Goal: Task Accomplishment & Management: Manage account settings

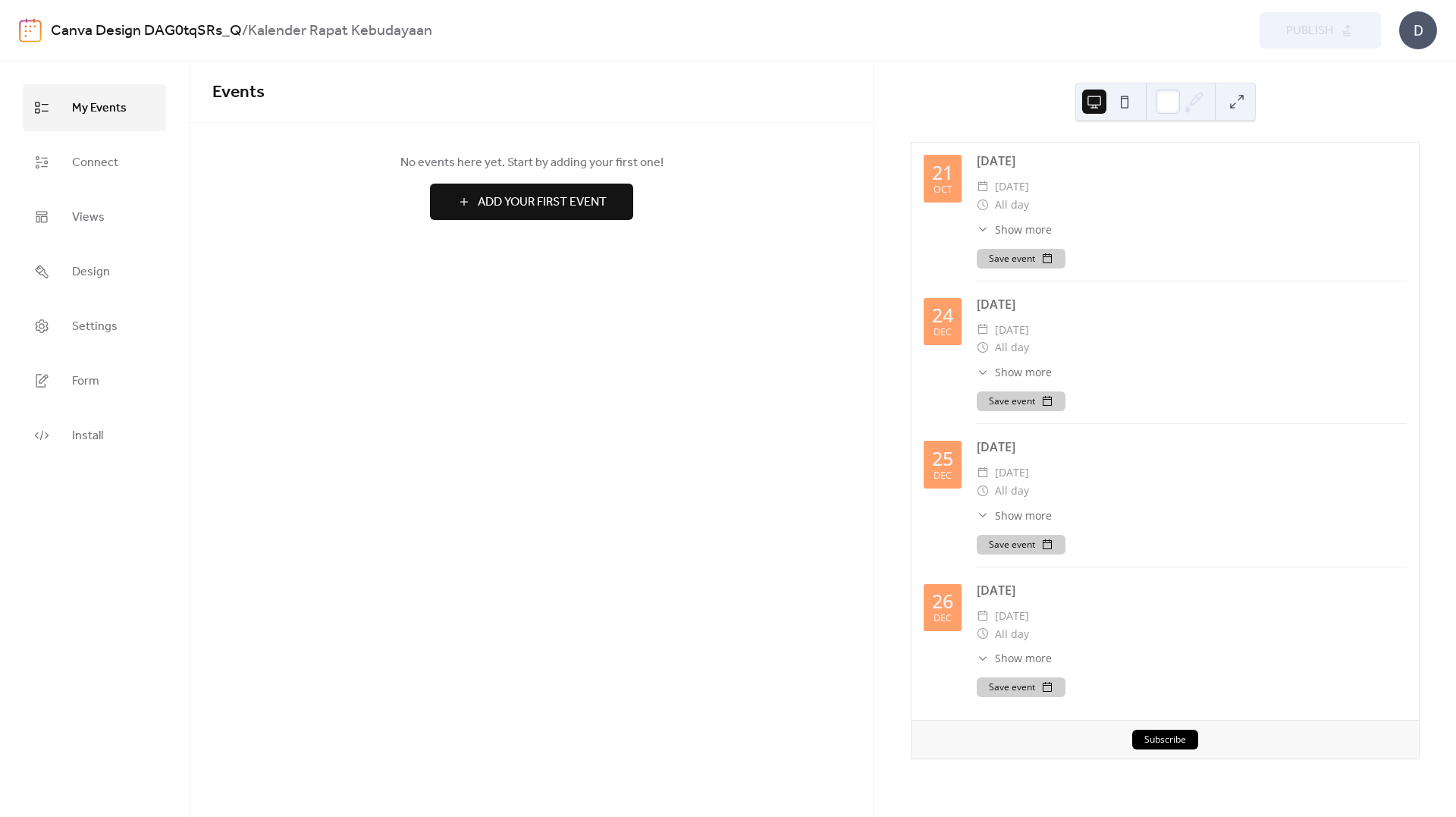
click at [1173, 243] on div "[DATE] ​ [DATE] ​ All day ​ Show more Observance To hide observances, go to Goo…" at bounding box center [1192, 216] width 430 height 130
click at [87, 332] on span "Settings" at bounding box center [94, 327] width 46 height 24
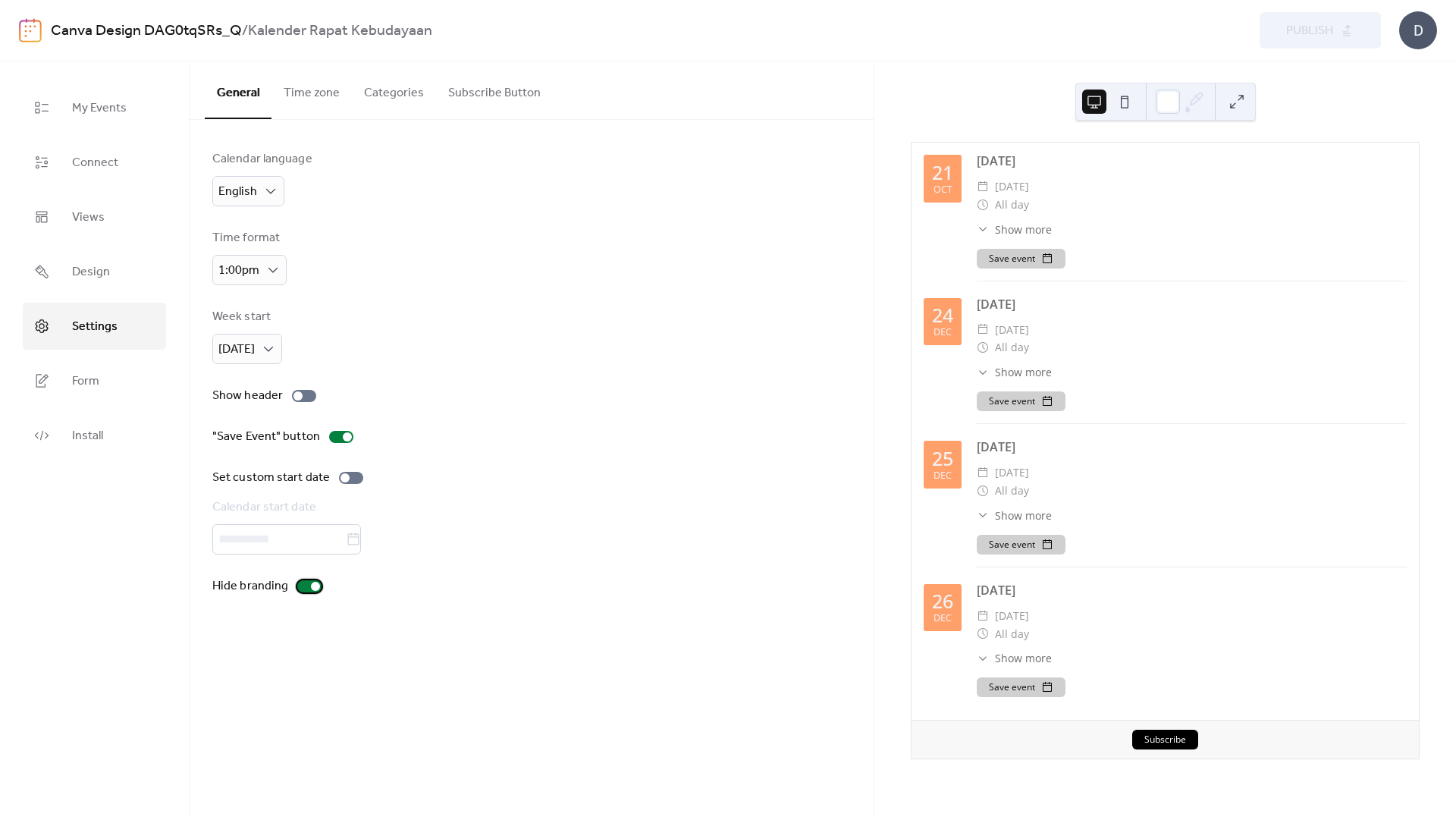
drag, startPoint x: 316, startPoint y: 589, endPoint x: 457, endPoint y: 649, distance: 153.2
click at [456, 649] on div "General Time zone Categories Subscribe Button Calendar language English Time fo…" at bounding box center [532, 439] width 684 height 755
click at [336, 331] on div "Week start [DATE]" at bounding box center [531, 336] width 638 height 56
click at [262, 179] on div "English" at bounding box center [248, 191] width 72 height 30
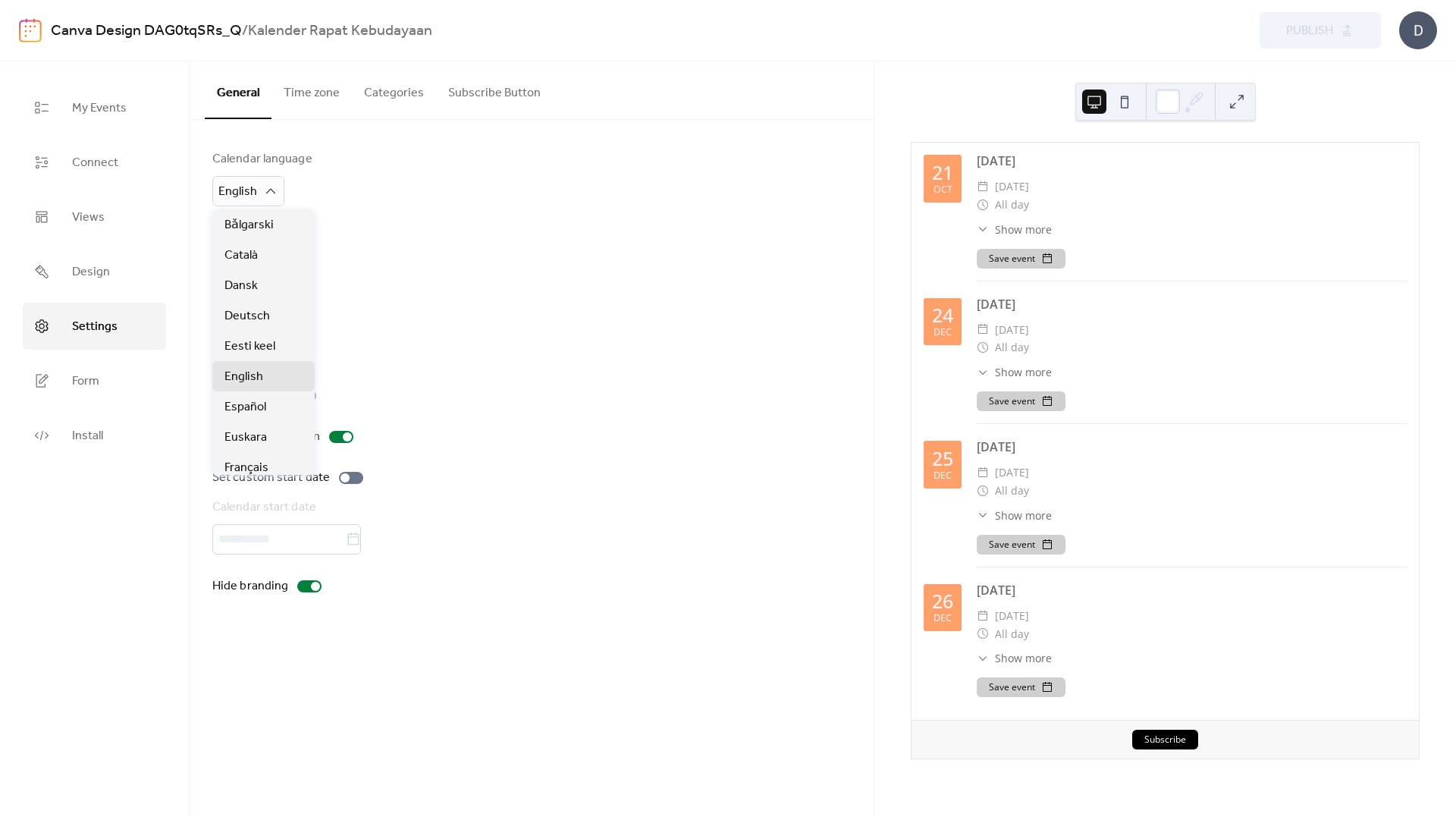
click at [342, 214] on div "Calendar language English Time format 1:00pm Week start [DATE] Show header "Sav…" at bounding box center [531, 373] width 638 height 445
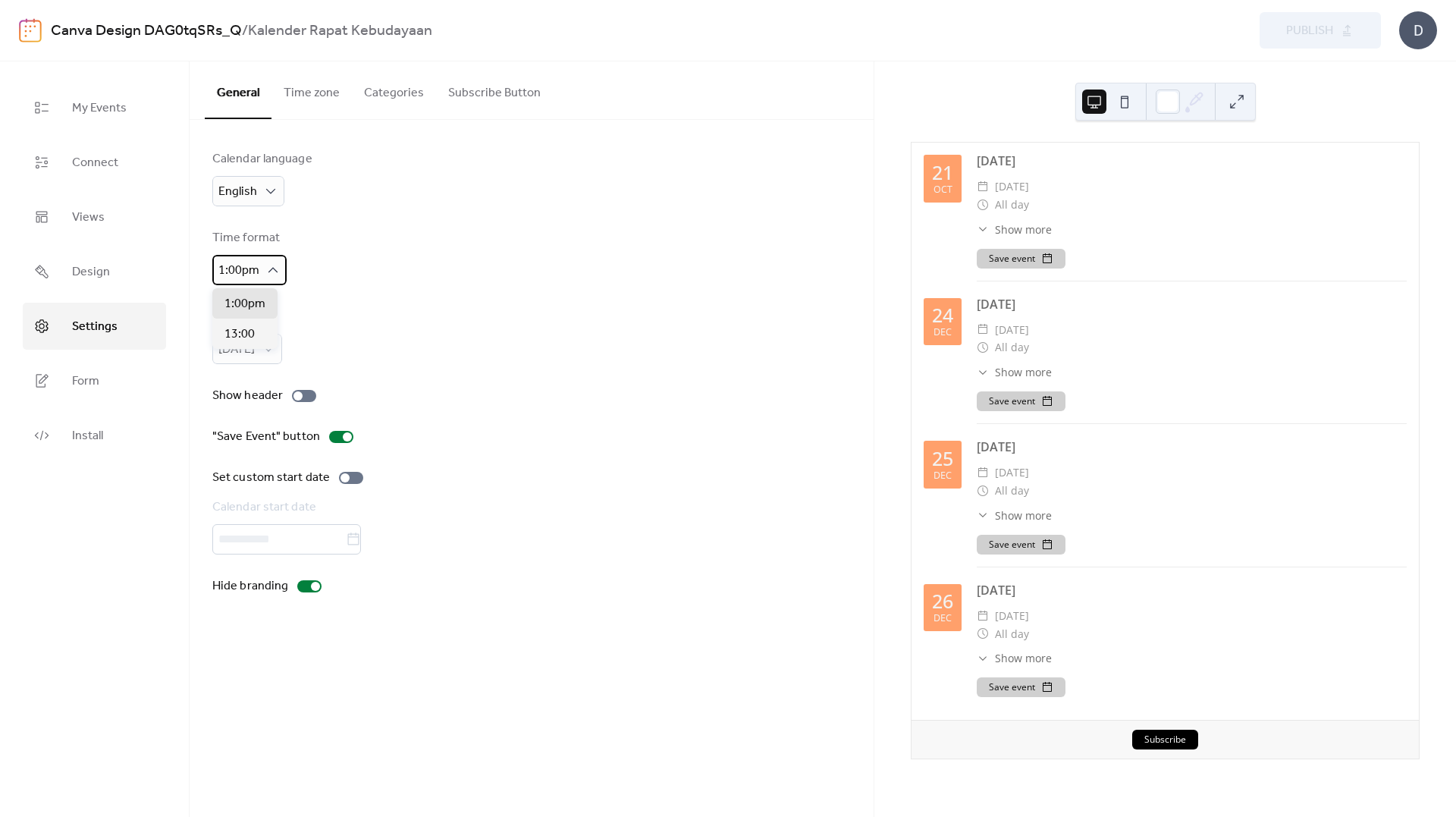
click at [274, 266] on icon at bounding box center [273, 270] width 15 height 15
click at [244, 325] on span "13:00" at bounding box center [239, 334] width 30 height 18
click at [244, 325] on div "Week start" at bounding box center [245, 316] width 66 height 18
click at [404, 319] on div "Week start [DATE]" at bounding box center [531, 336] width 638 height 56
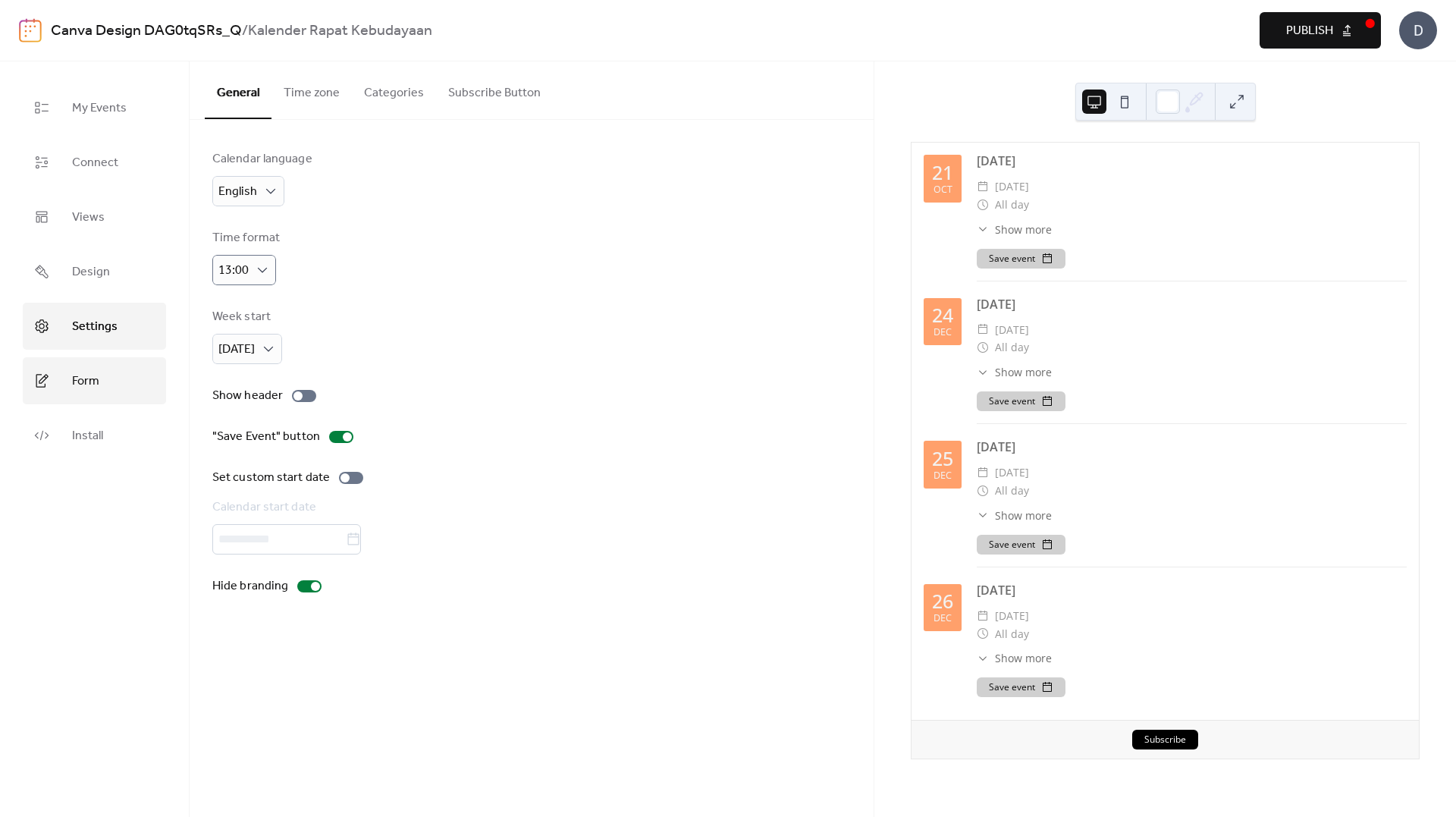
click at [99, 388] on link "Form" at bounding box center [93, 380] width 143 height 47
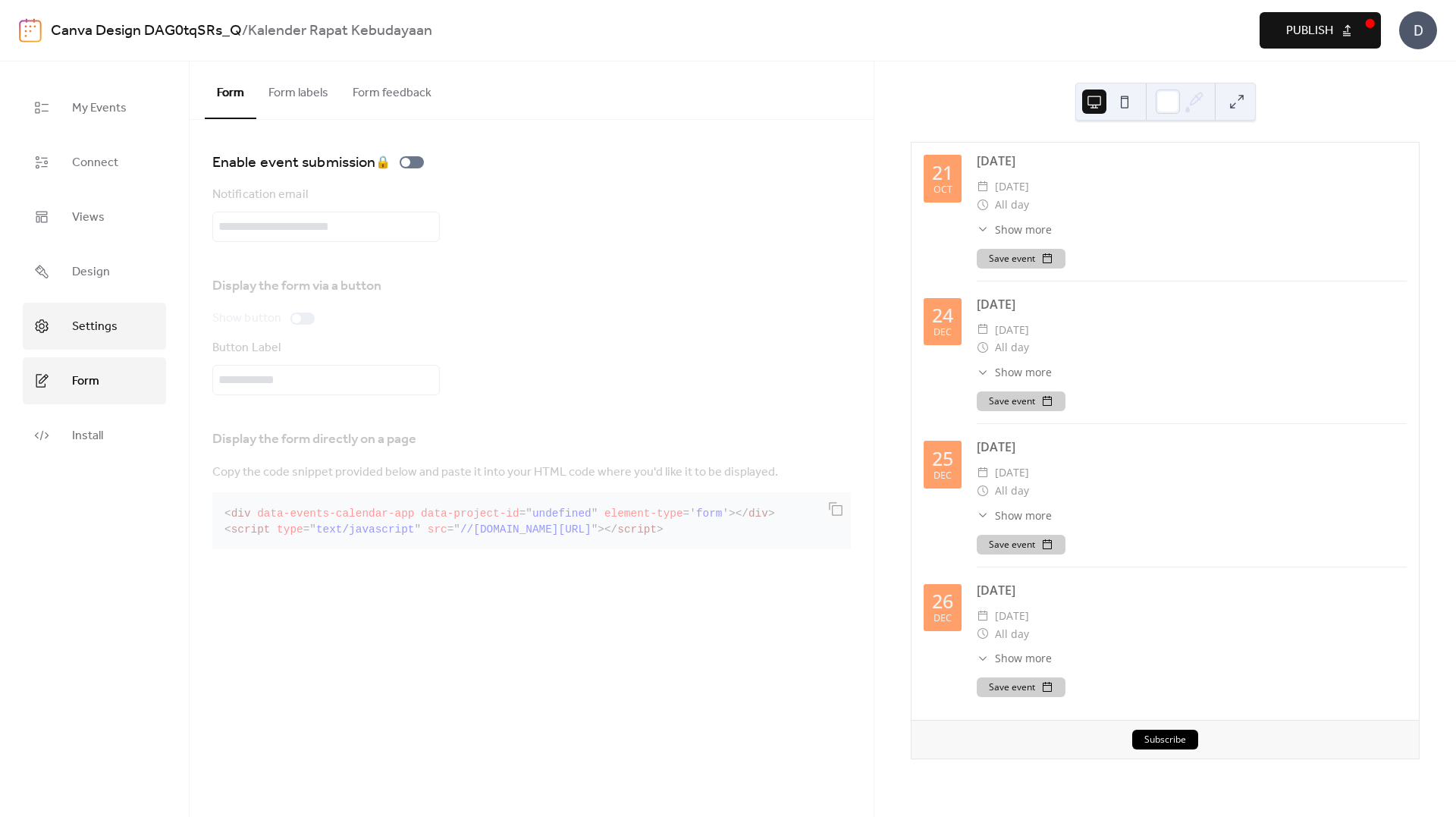
click at [107, 303] on link "Settings" at bounding box center [93, 326] width 143 height 47
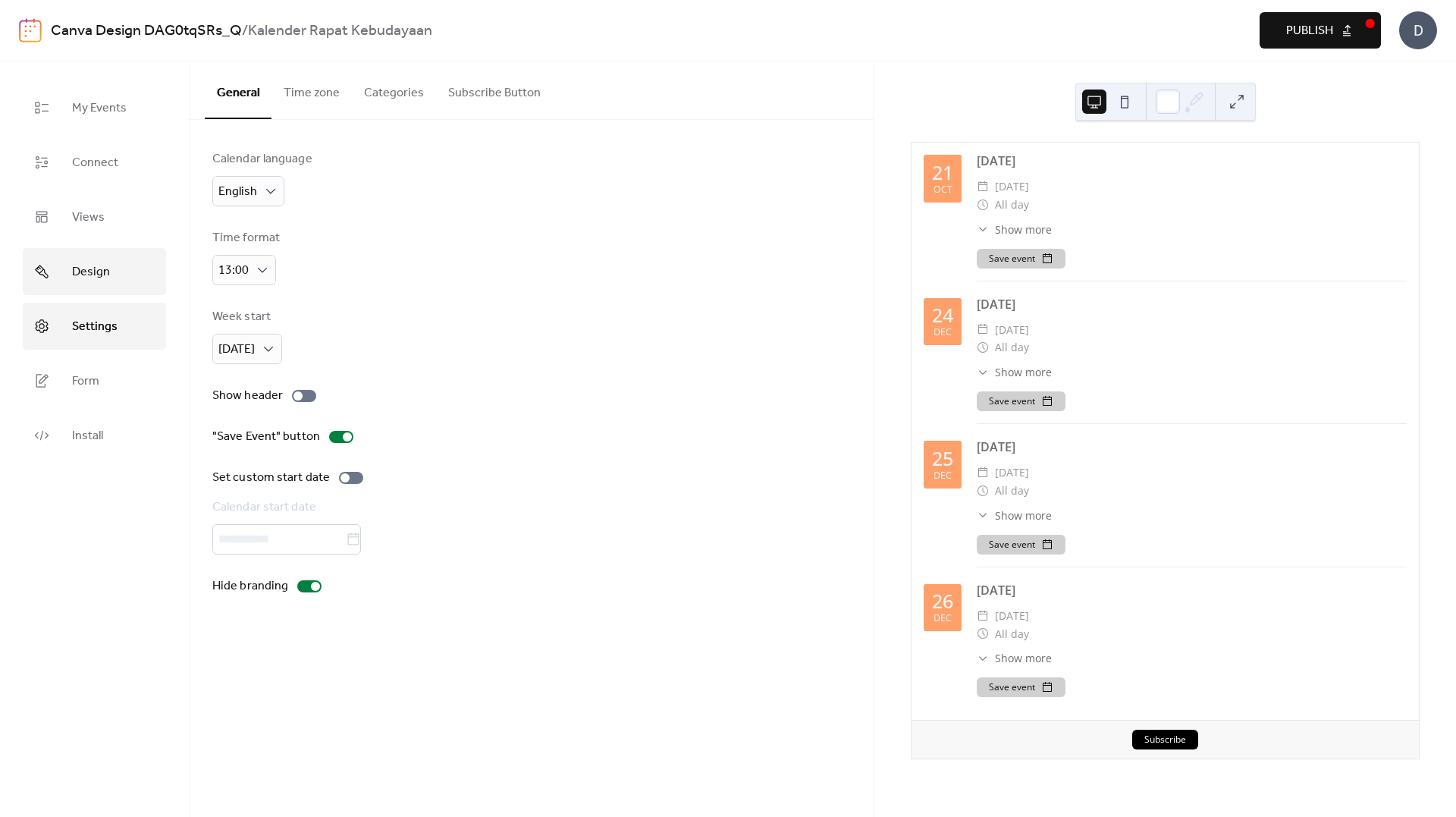
click at [110, 278] on link "Design" at bounding box center [93, 271] width 143 height 47
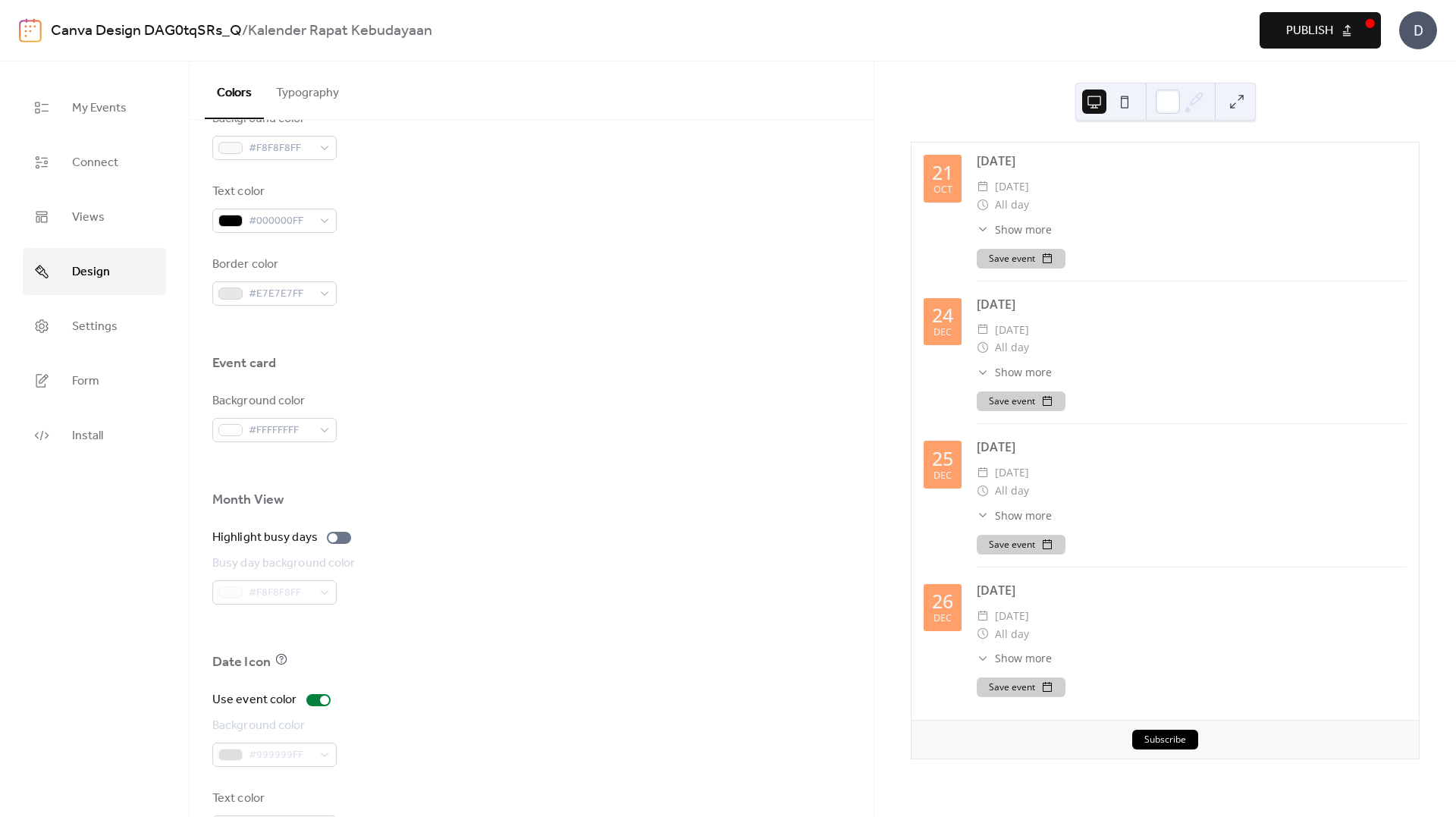
scroll to position [773, 0]
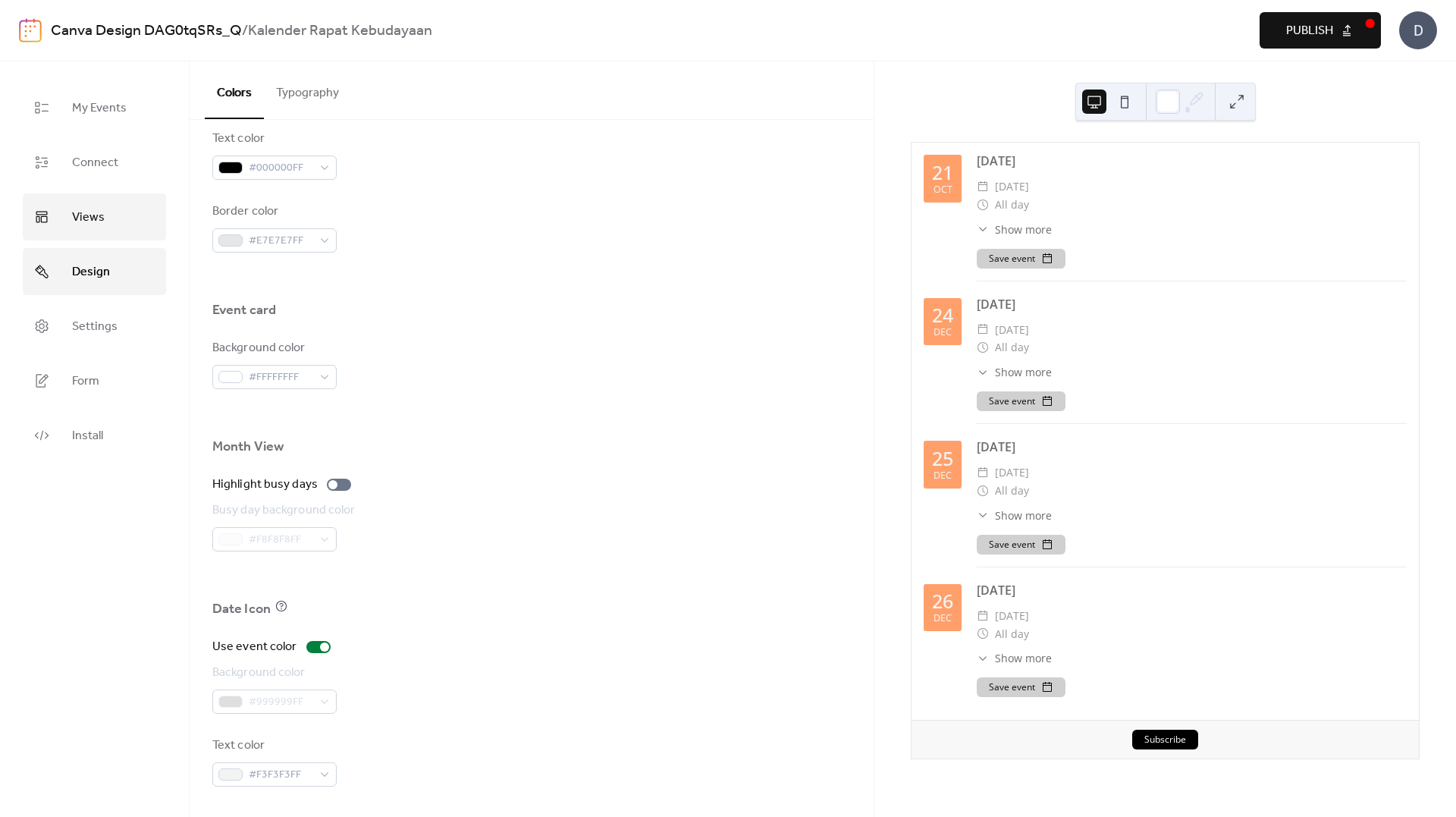
click at [108, 220] on link "Views" at bounding box center [93, 217] width 143 height 47
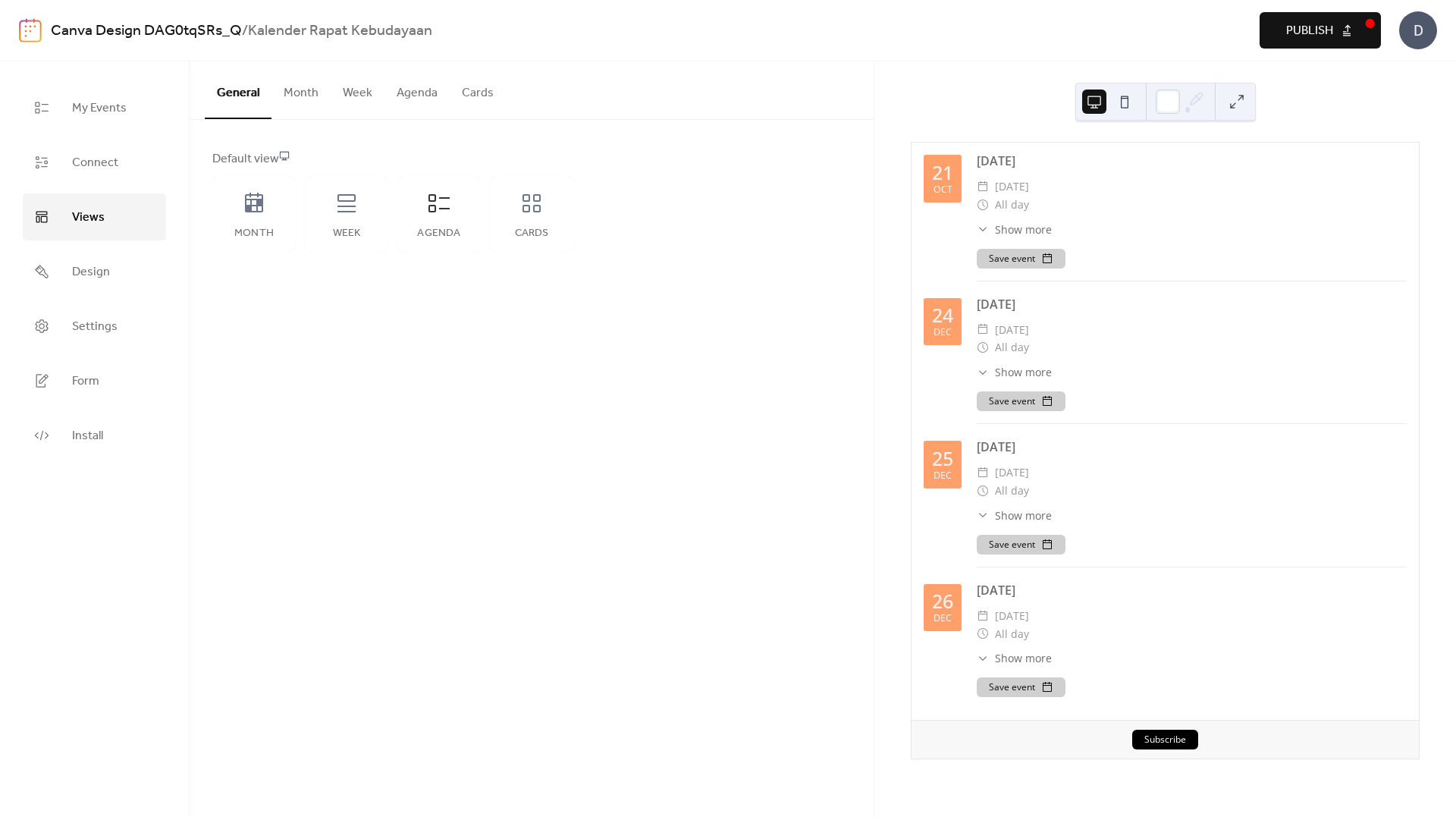
click at [429, 103] on button "Agenda" at bounding box center [417, 90] width 65 height 56
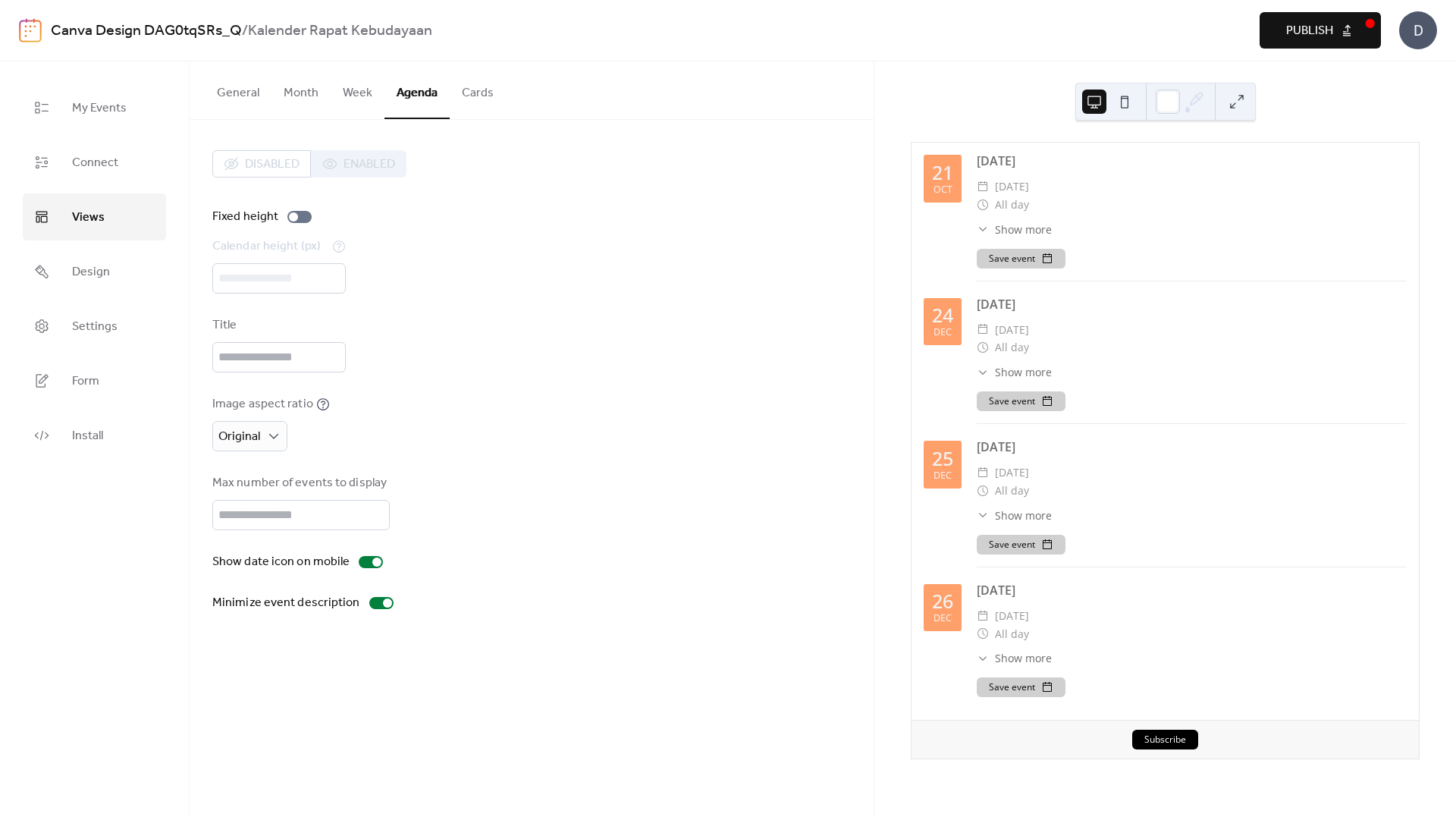
click at [477, 94] on button "Cards" at bounding box center [478, 90] width 56 height 56
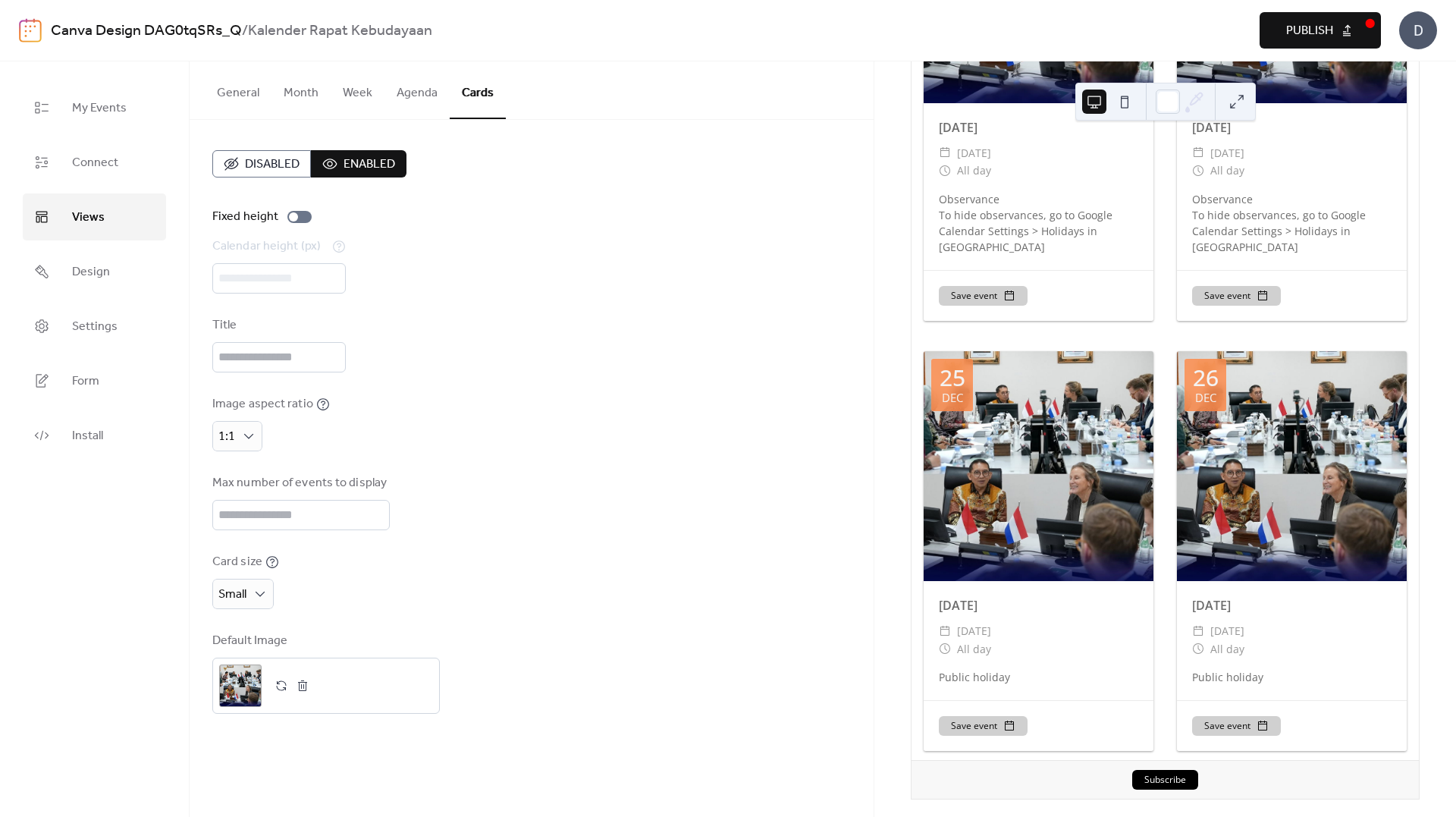
scroll to position [281, 0]
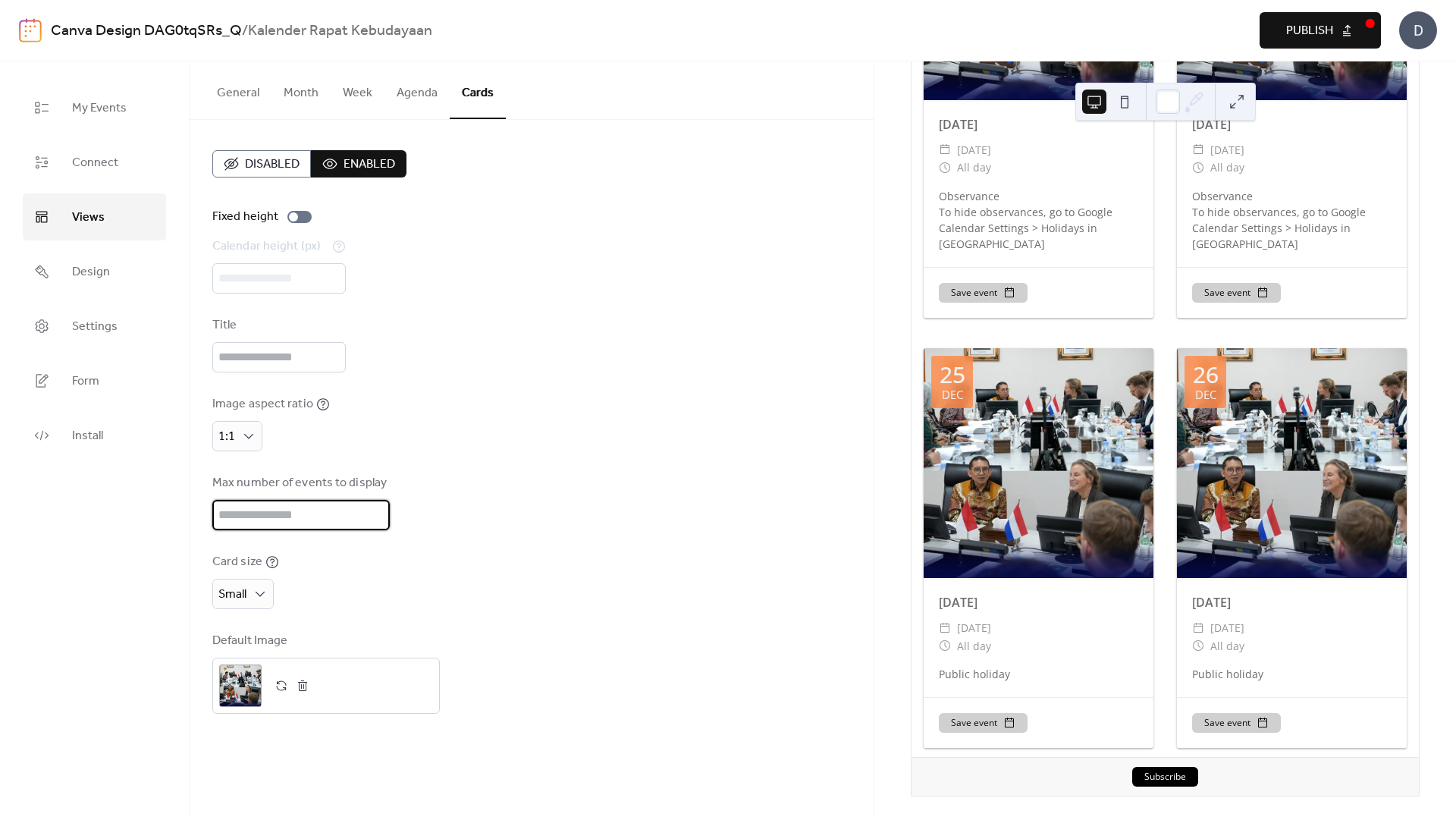
drag, startPoint x: 248, startPoint y: 518, endPoint x: 172, endPoint y: 521, distance: 76.1
click at [172, 521] on div "My Events Connect Views Design Settings Form Install Views General Month Week A…" at bounding box center [728, 439] width 1456 height 755
type input "*"
click at [504, 501] on div "Max number of events to display *" at bounding box center [531, 502] width 638 height 56
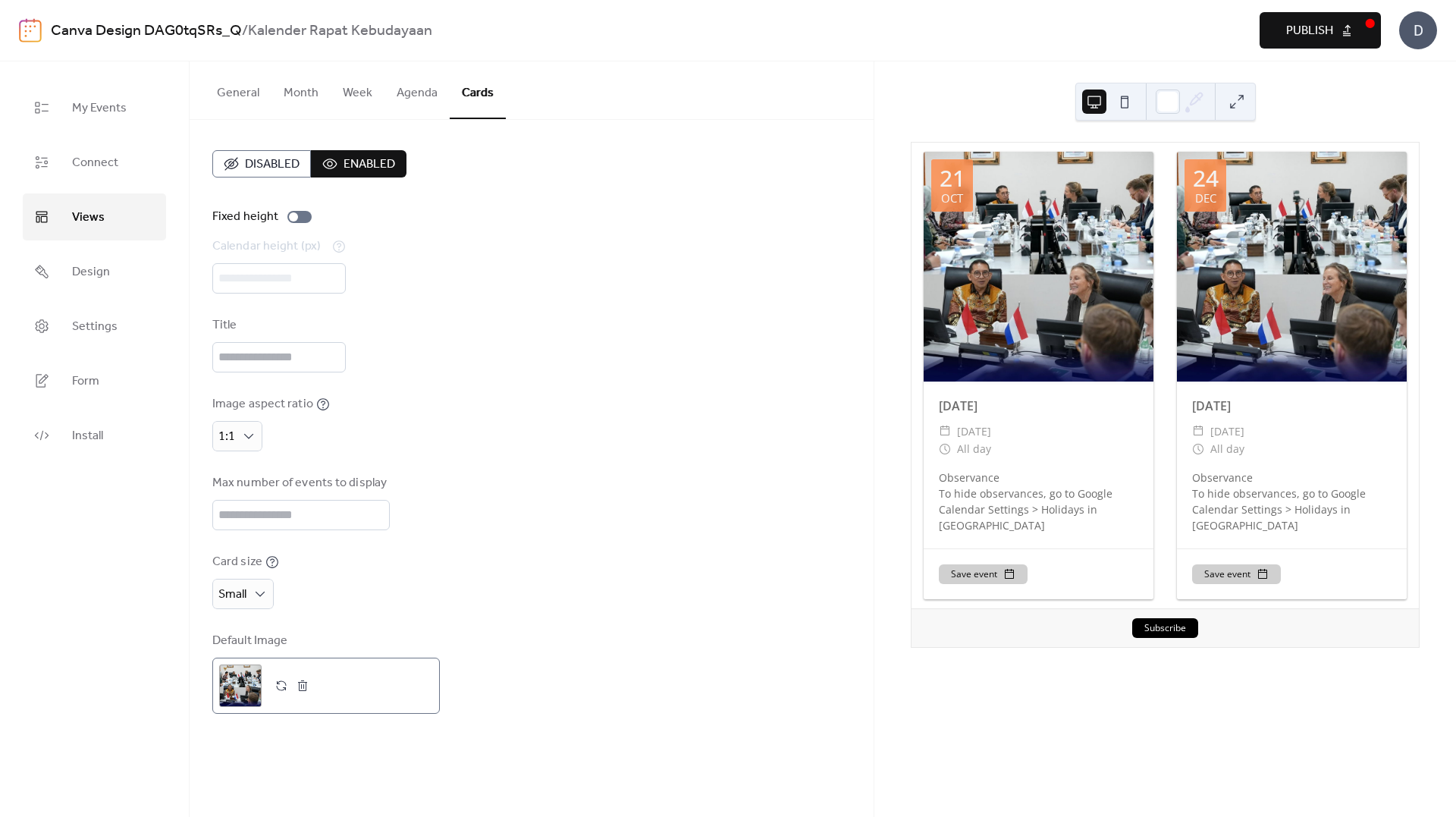
scroll to position [0, 0]
click at [562, 409] on div "Image aspect ratio 1:1" at bounding box center [531, 423] width 638 height 56
click at [290, 221] on div at bounding box center [293, 217] width 9 height 9
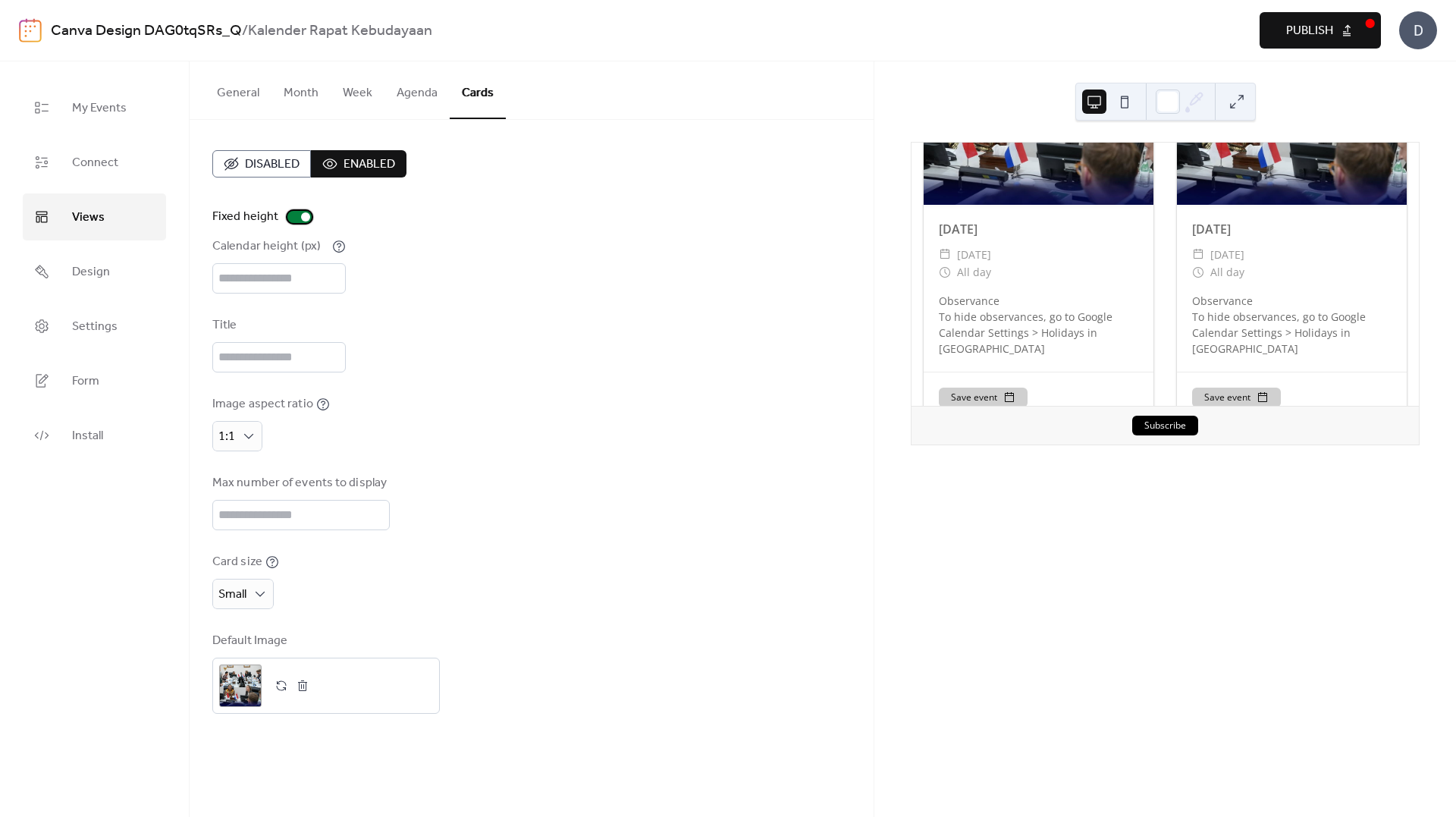
scroll to position [198, 0]
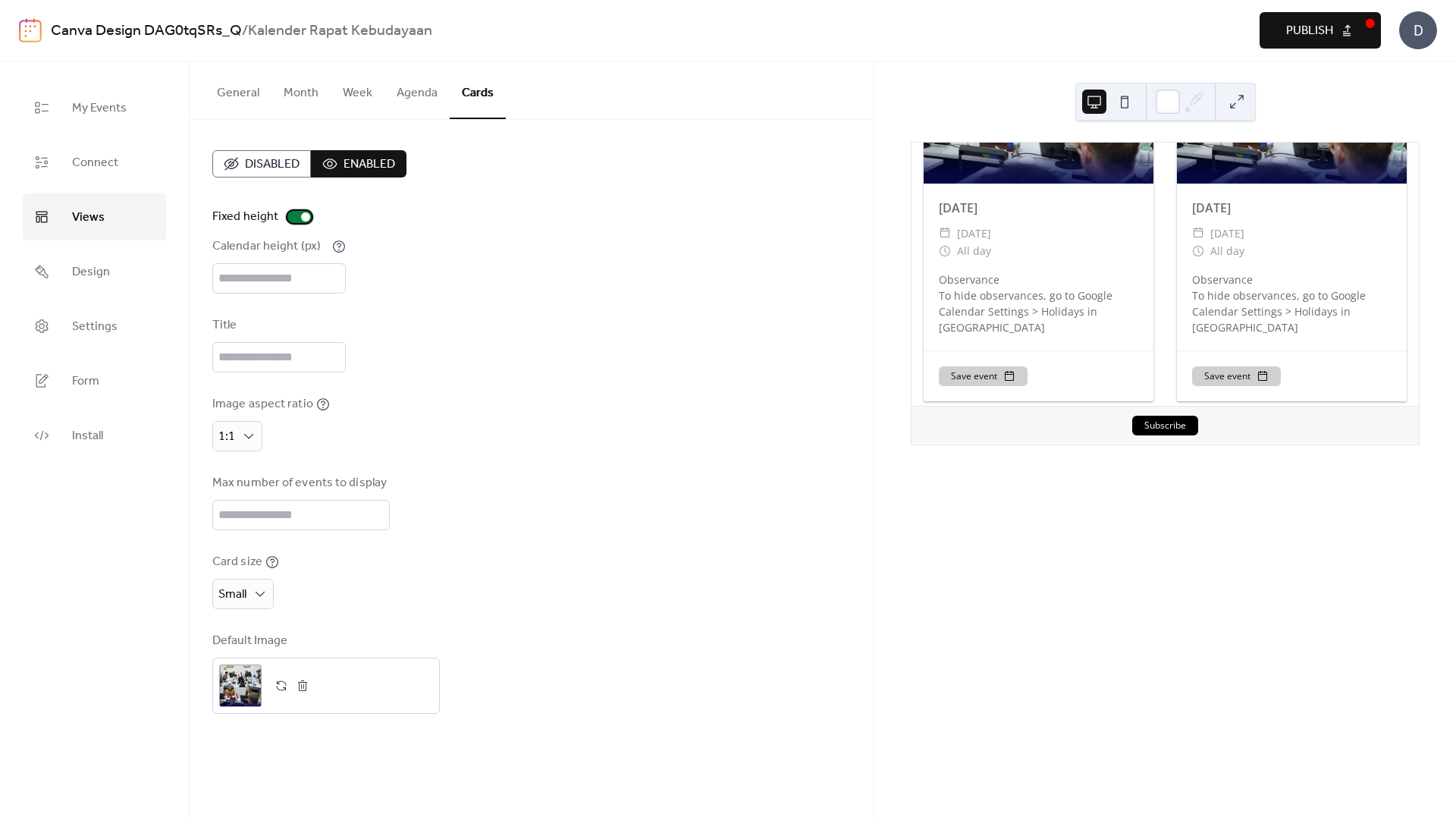
click at [299, 219] on div at bounding box center [299, 217] width 24 height 12
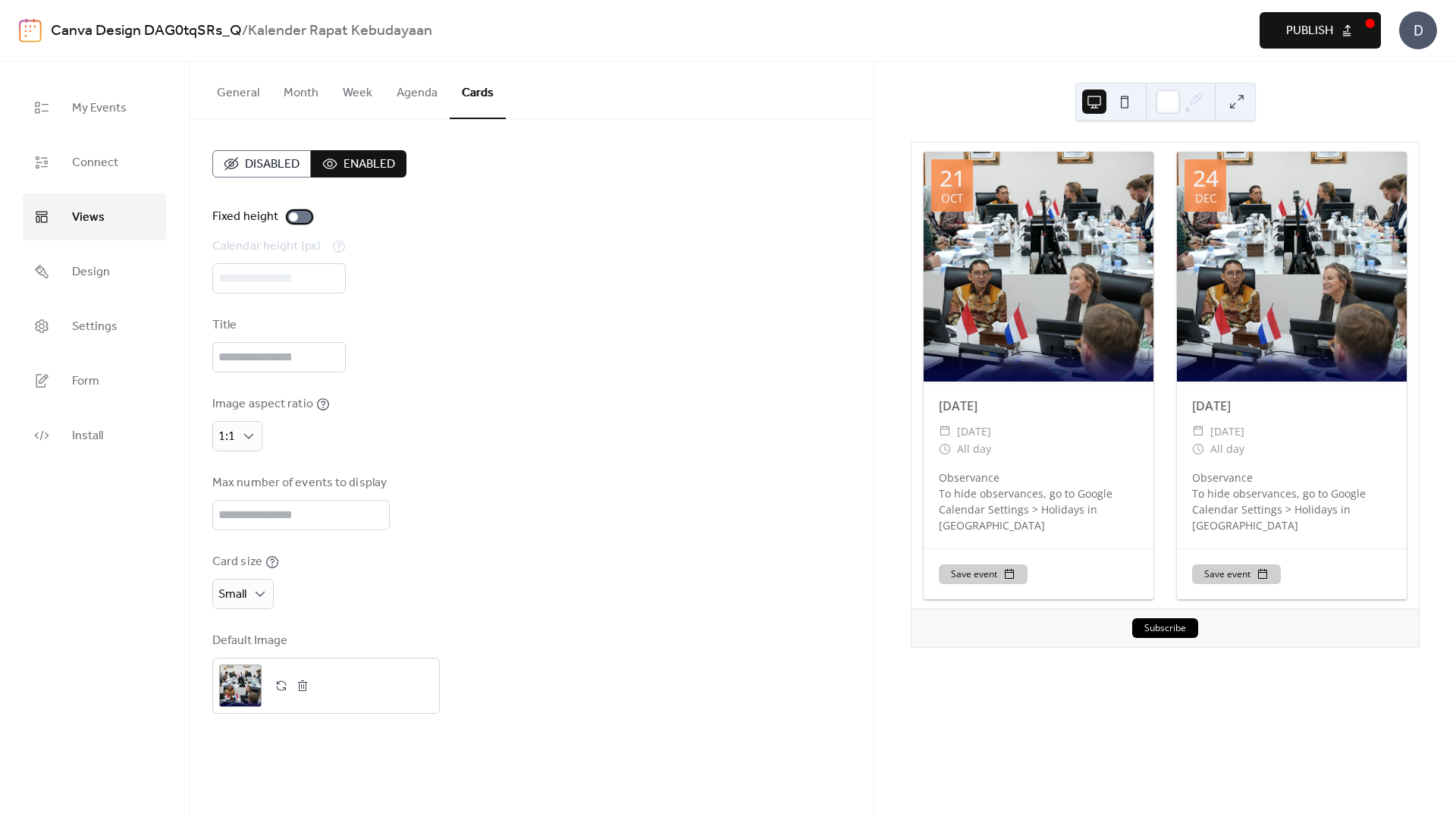
scroll to position [0, 0]
click at [438, 93] on button "Agenda" at bounding box center [417, 90] width 65 height 56
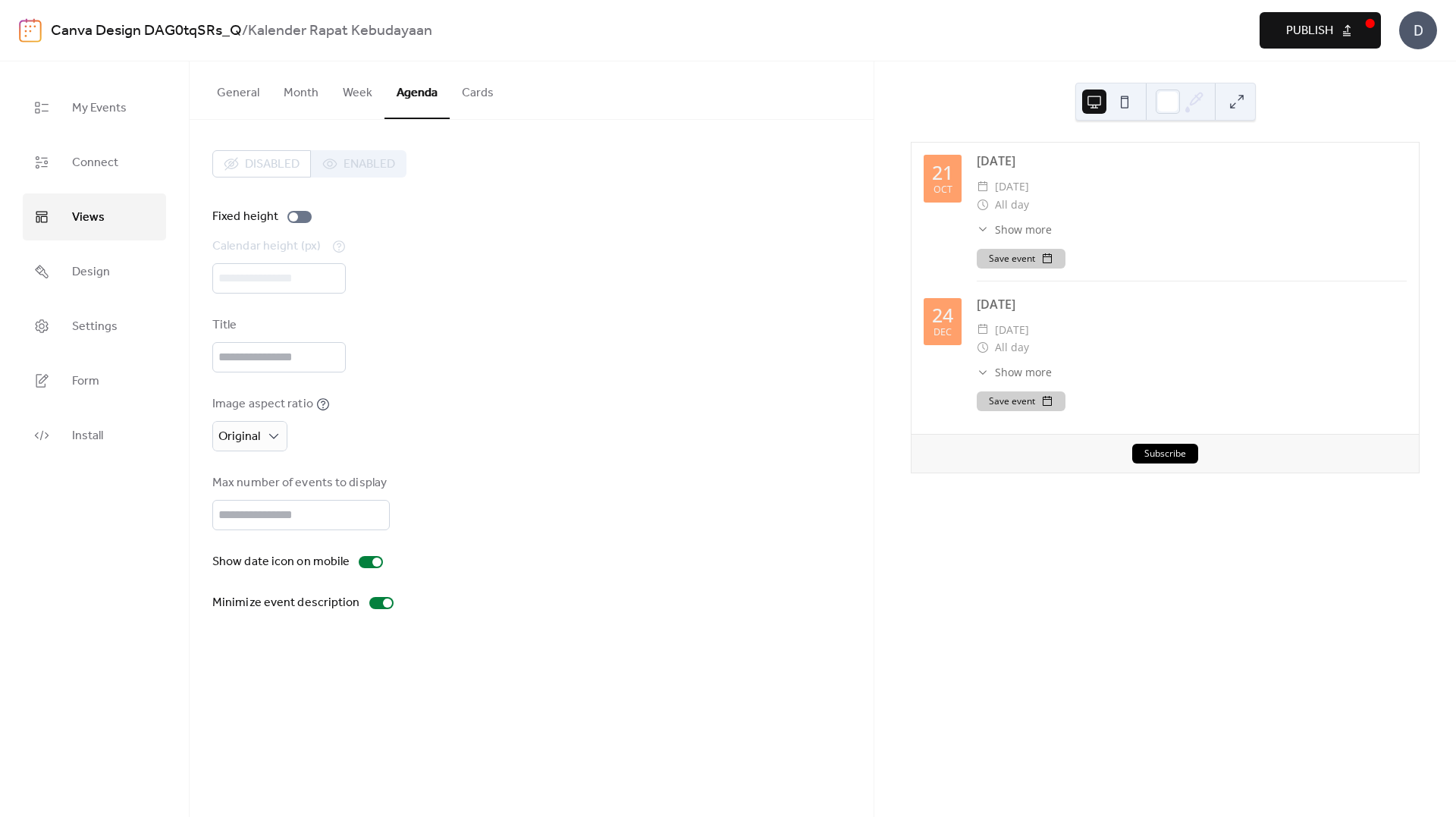
click at [486, 107] on button "Cards" at bounding box center [478, 90] width 56 height 56
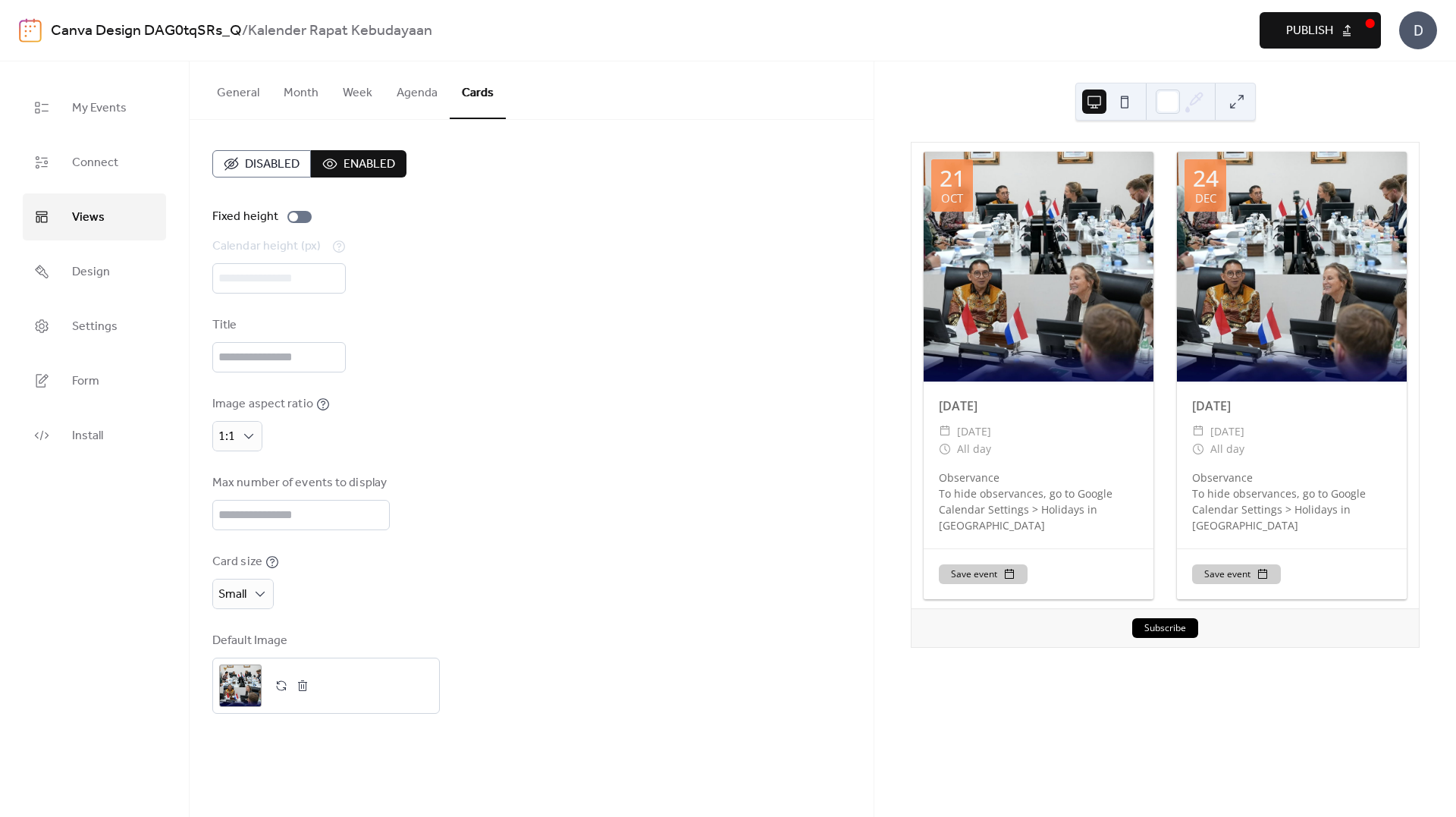
click at [300, 108] on button "Month" at bounding box center [300, 90] width 59 height 56
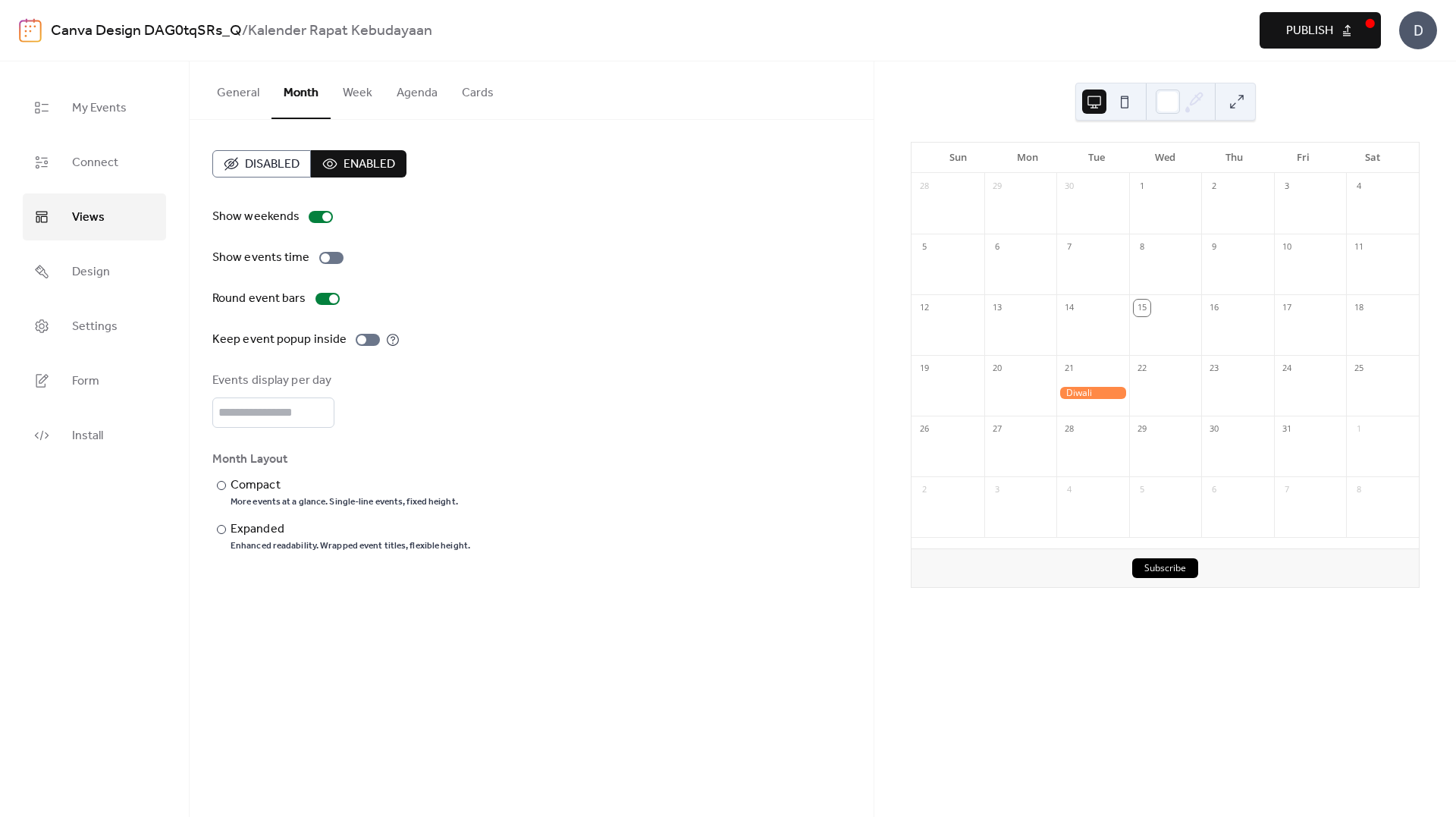
click at [250, 97] on button "General" at bounding box center [237, 90] width 66 height 56
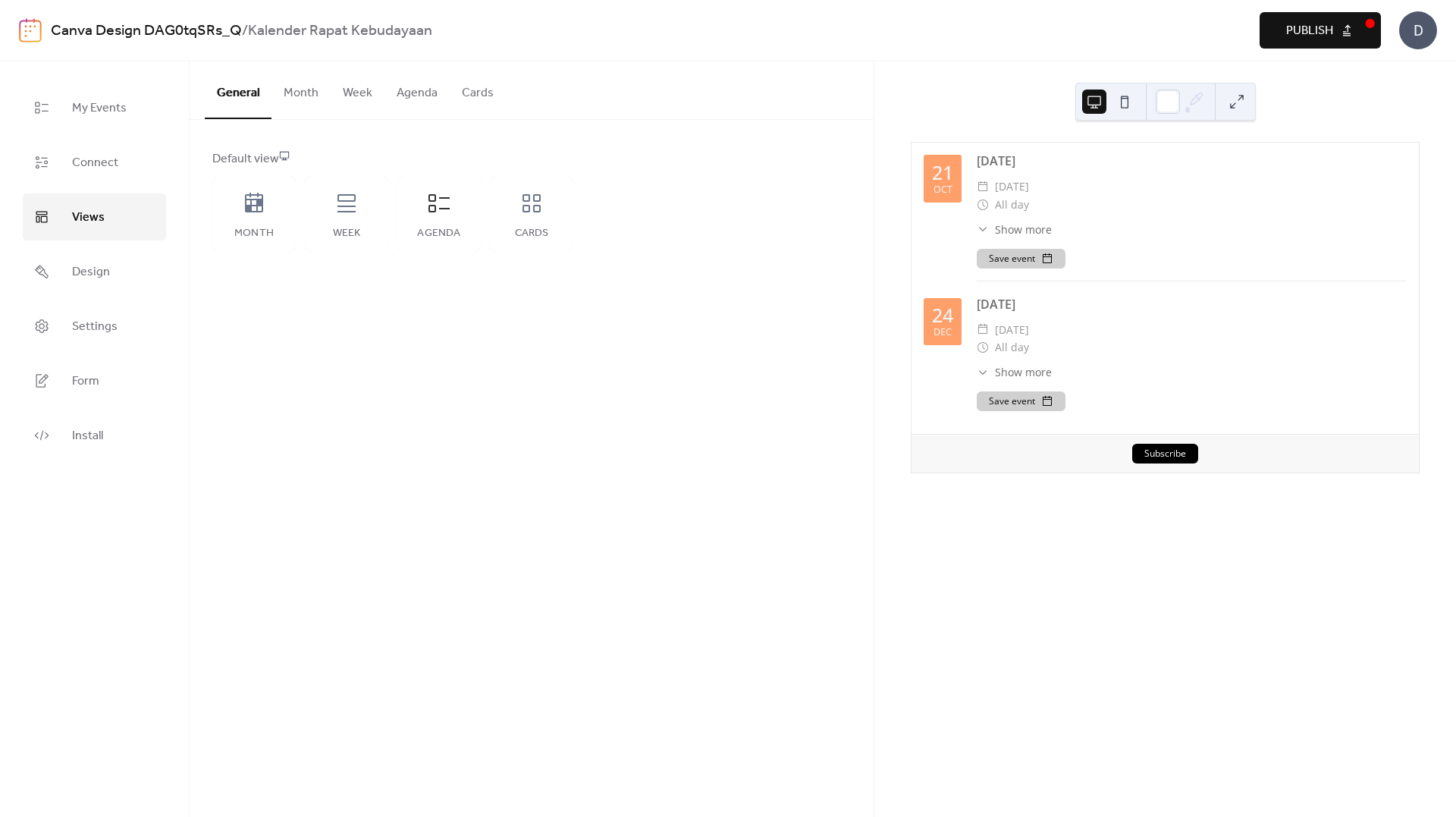
click at [472, 82] on button "Cards" at bounding box center [478, 90] width 56 height 56
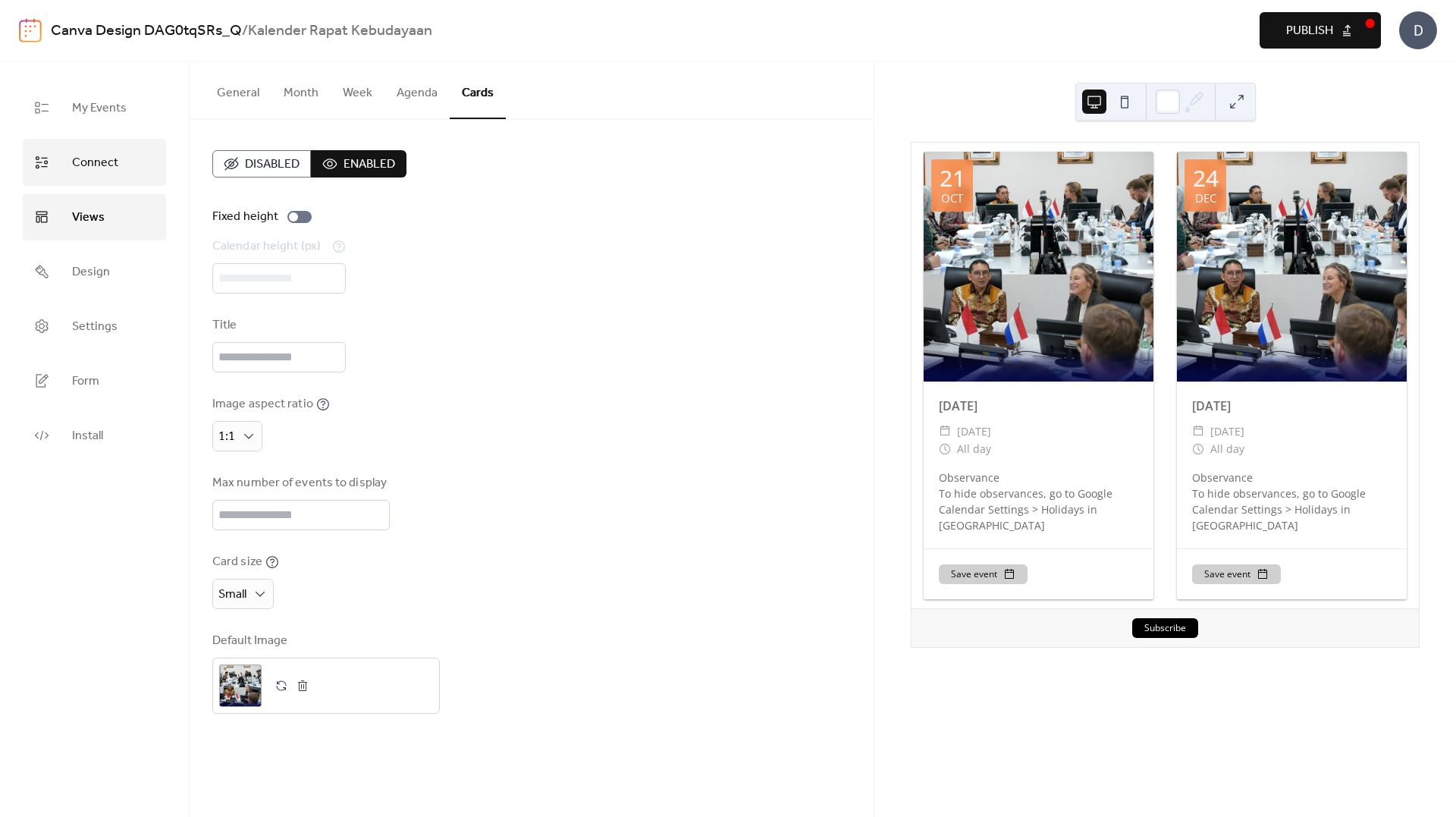
click at [85, 155] on span "Connect" at bounding box center [94, 163] width 46 height 24
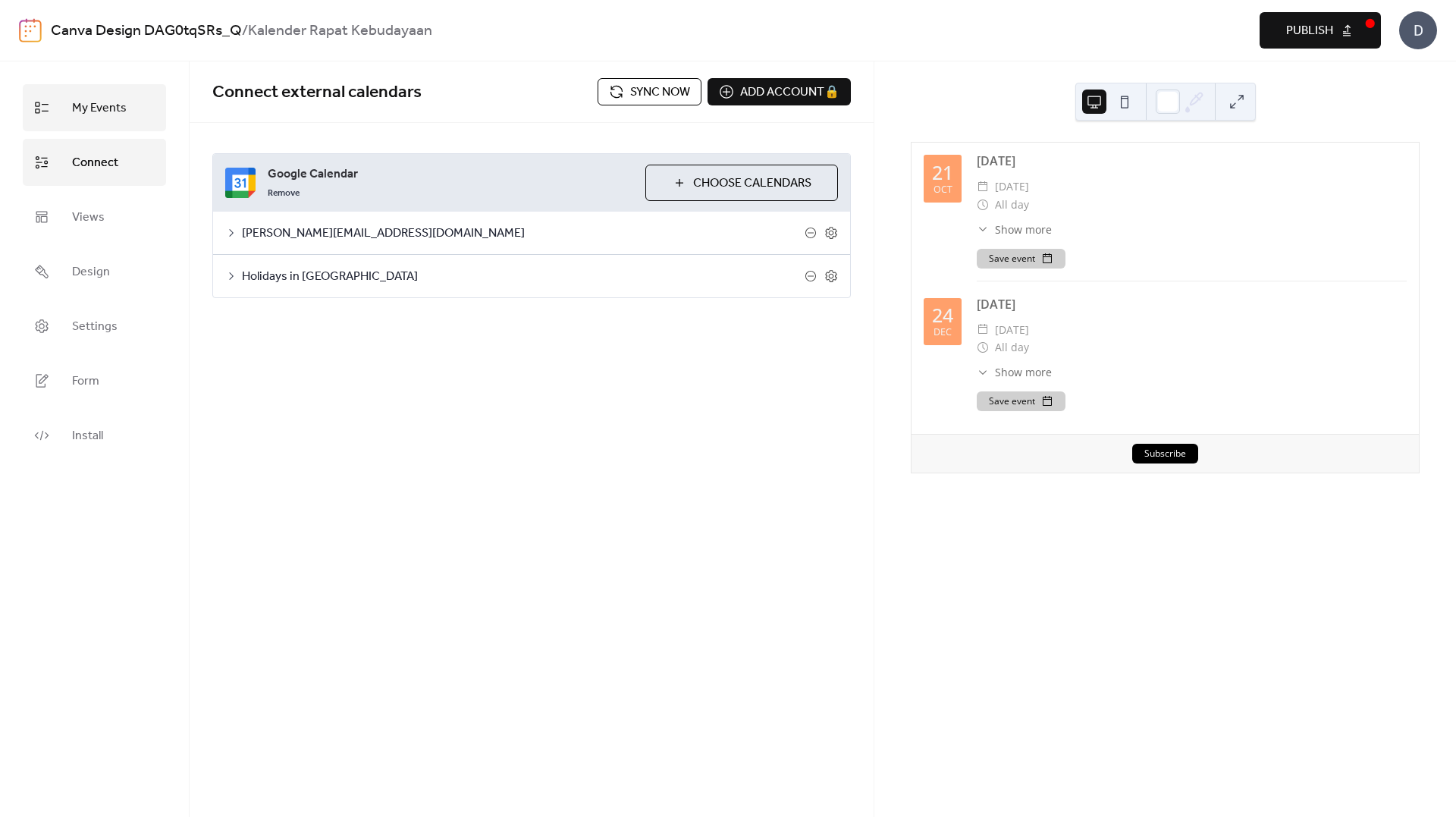
click at [98, 96] on span "My Events" at bounding box center [99, 108] width 54 height 24
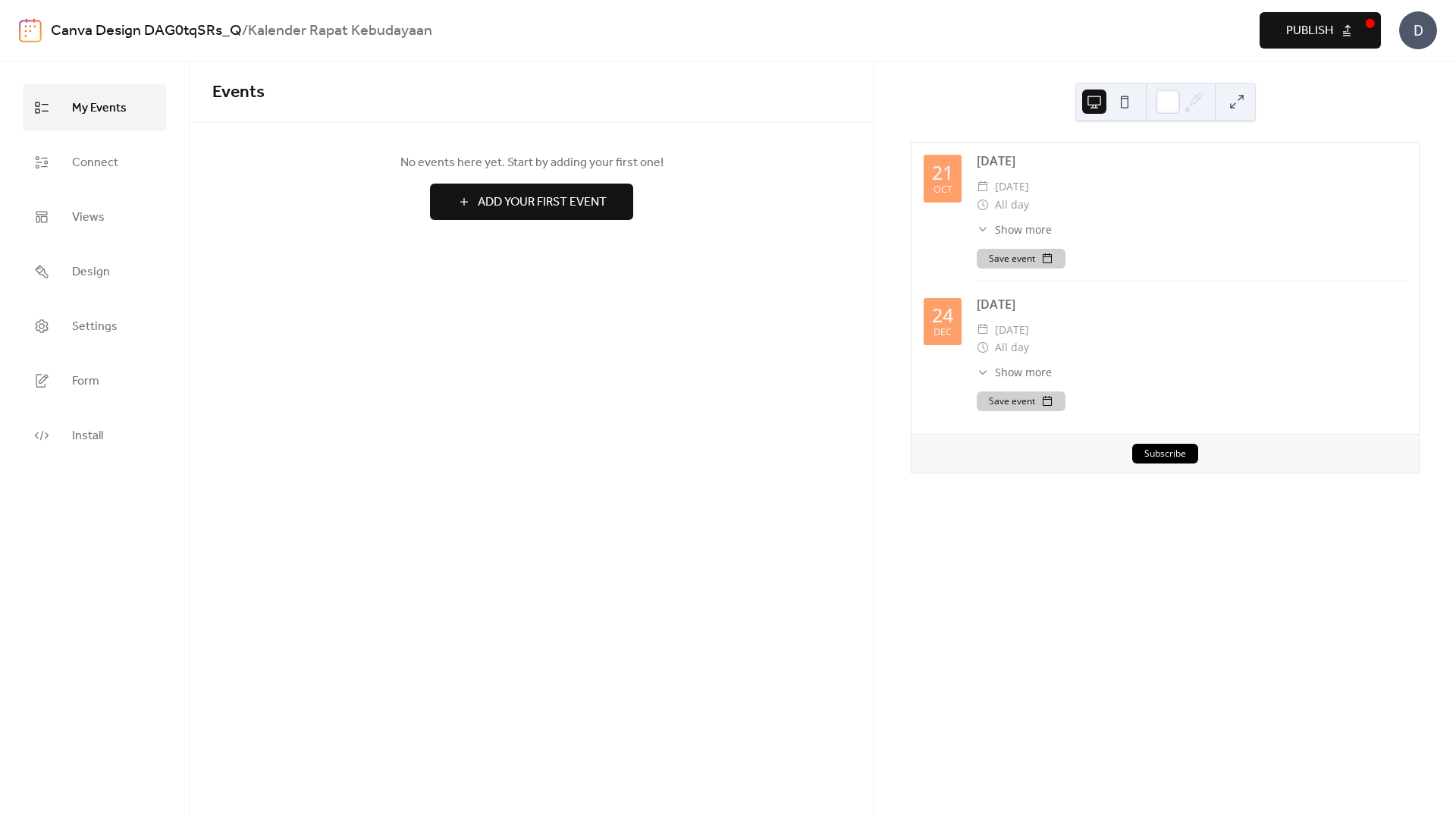
click at [97, 137] on ul "My Events Connect Views Design Settings Form Install" at bounding box center [93, 271] width 143 height 375
click at [97, 152] on span "Connect" at bounding box center [94, 163] width 46 height 24
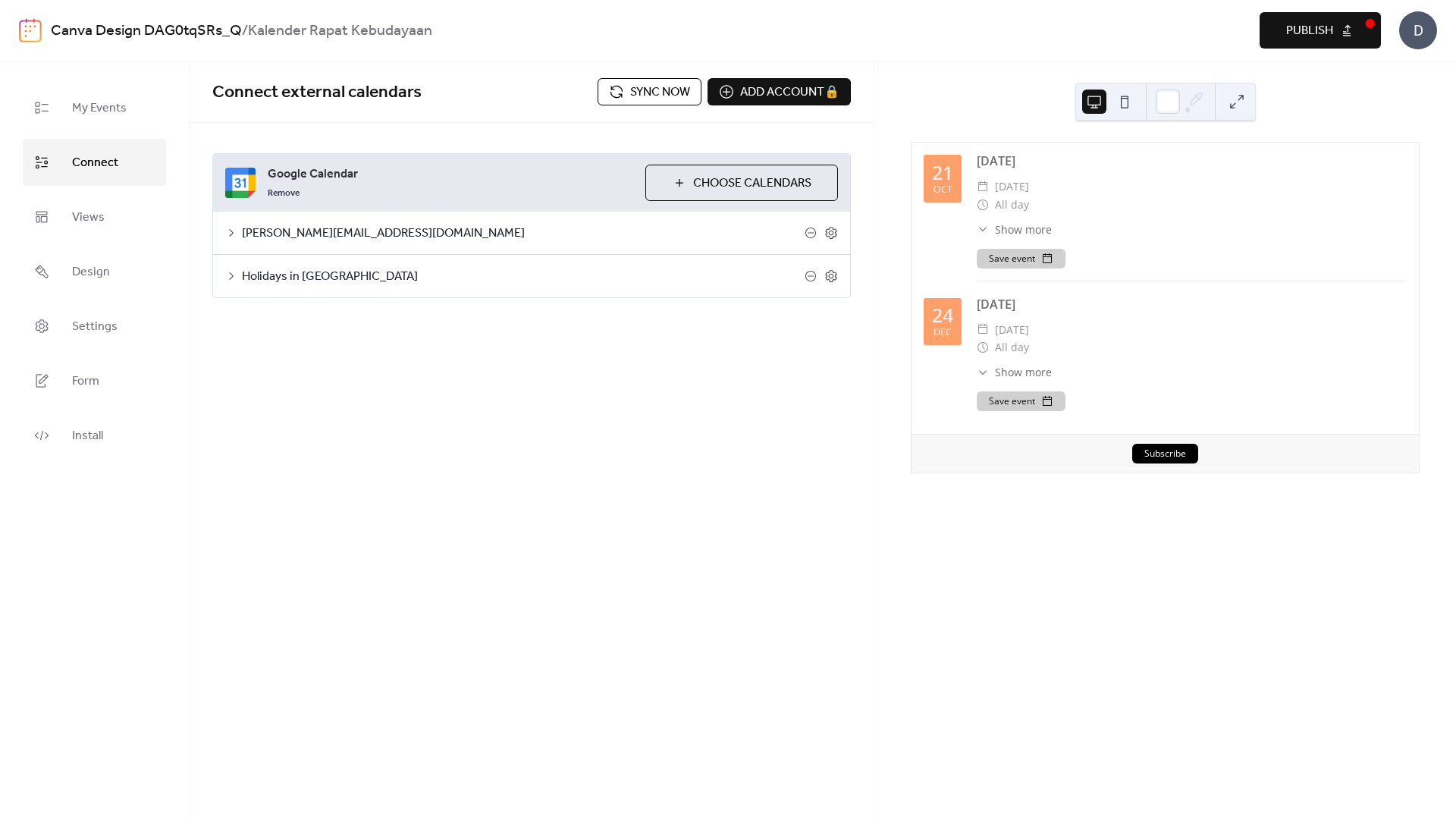
click at [1291, 36] on span "Publish" at bounding box center [1309, 31] width 47 height 18
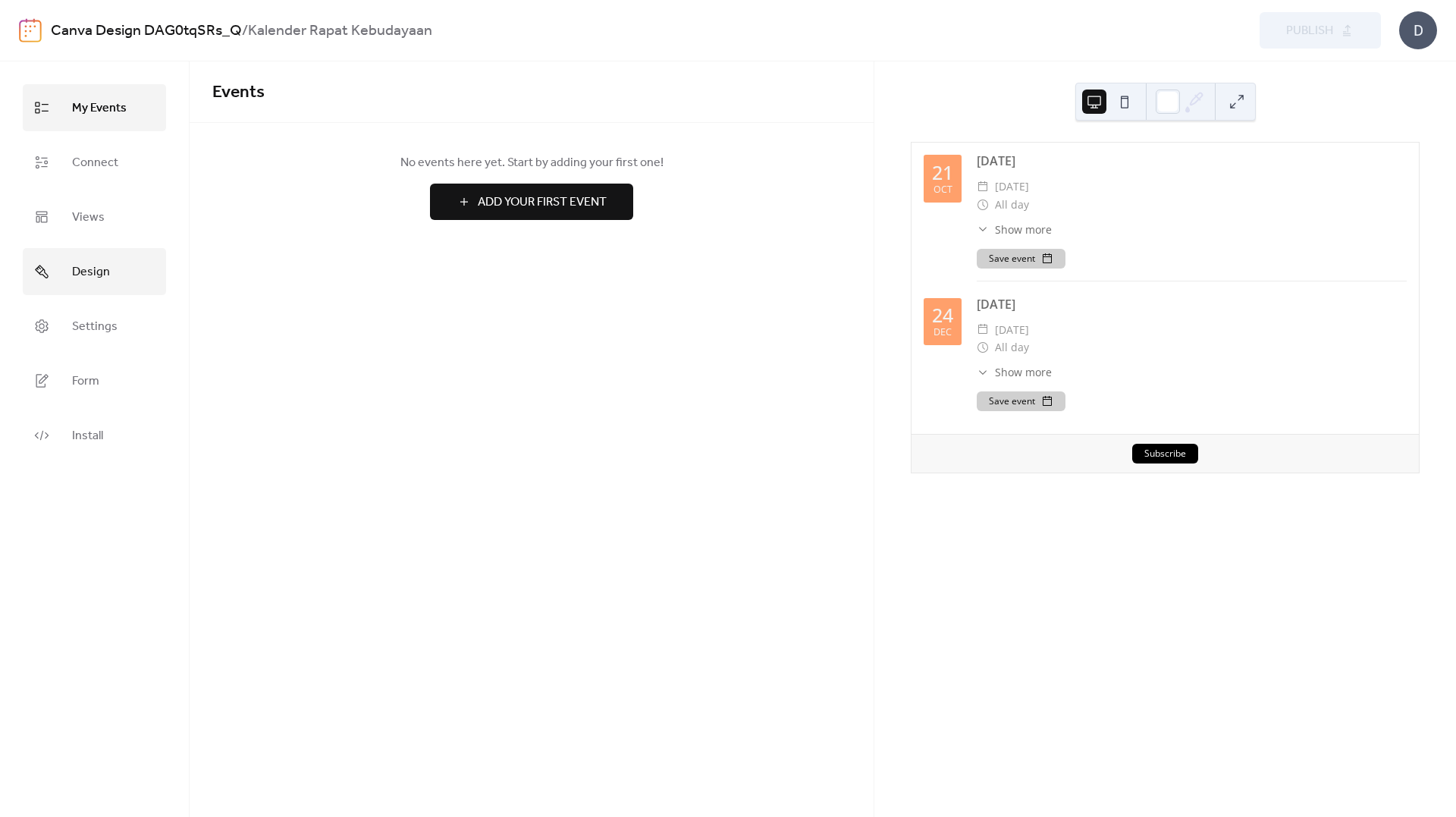
click at [86, 267] on span "Design" at bounding box center [91, 272] width 38 height 24
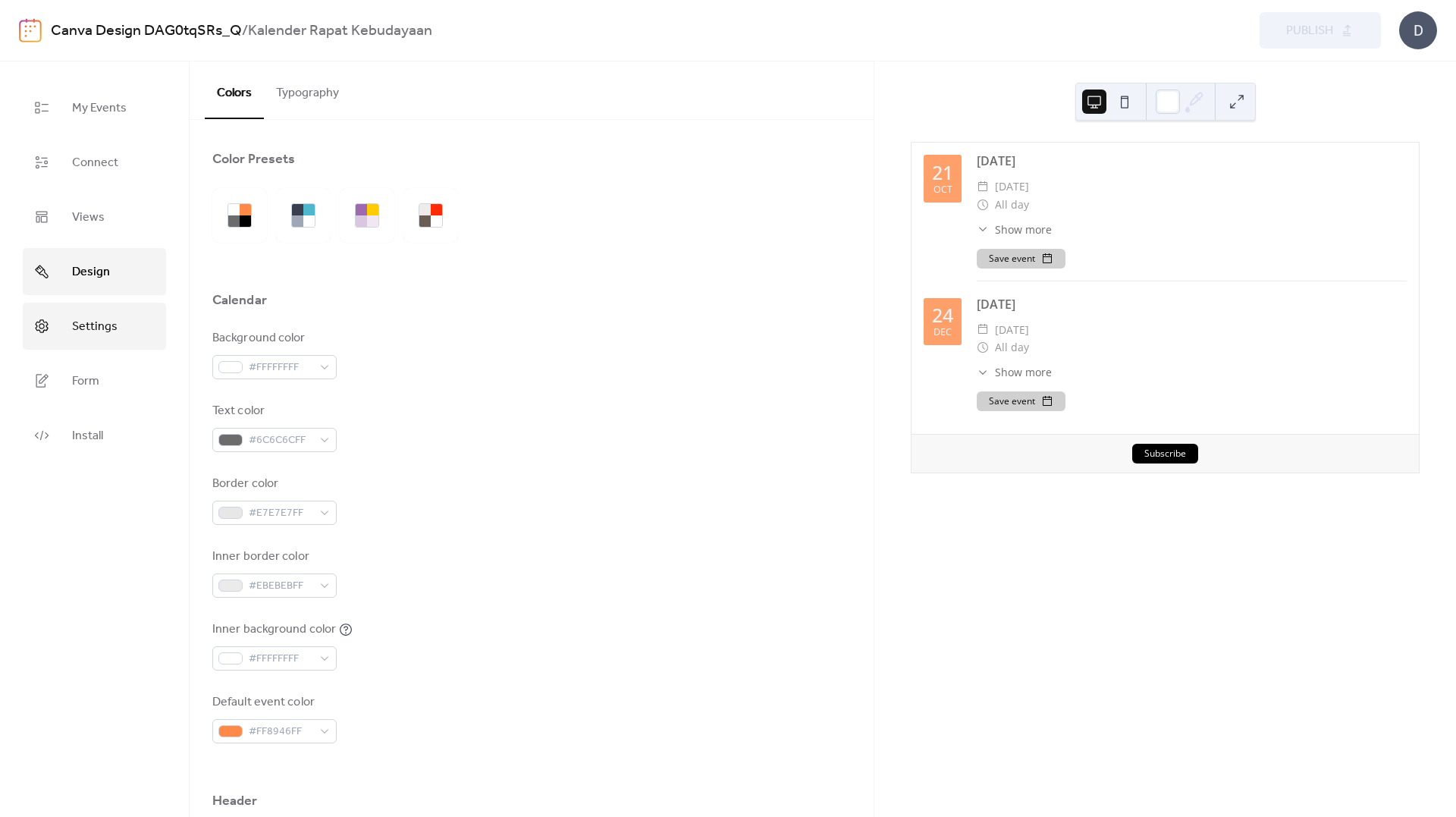
click at [75, 330] on span "Settings" at bounding box center [94, 327] width 46 height 24
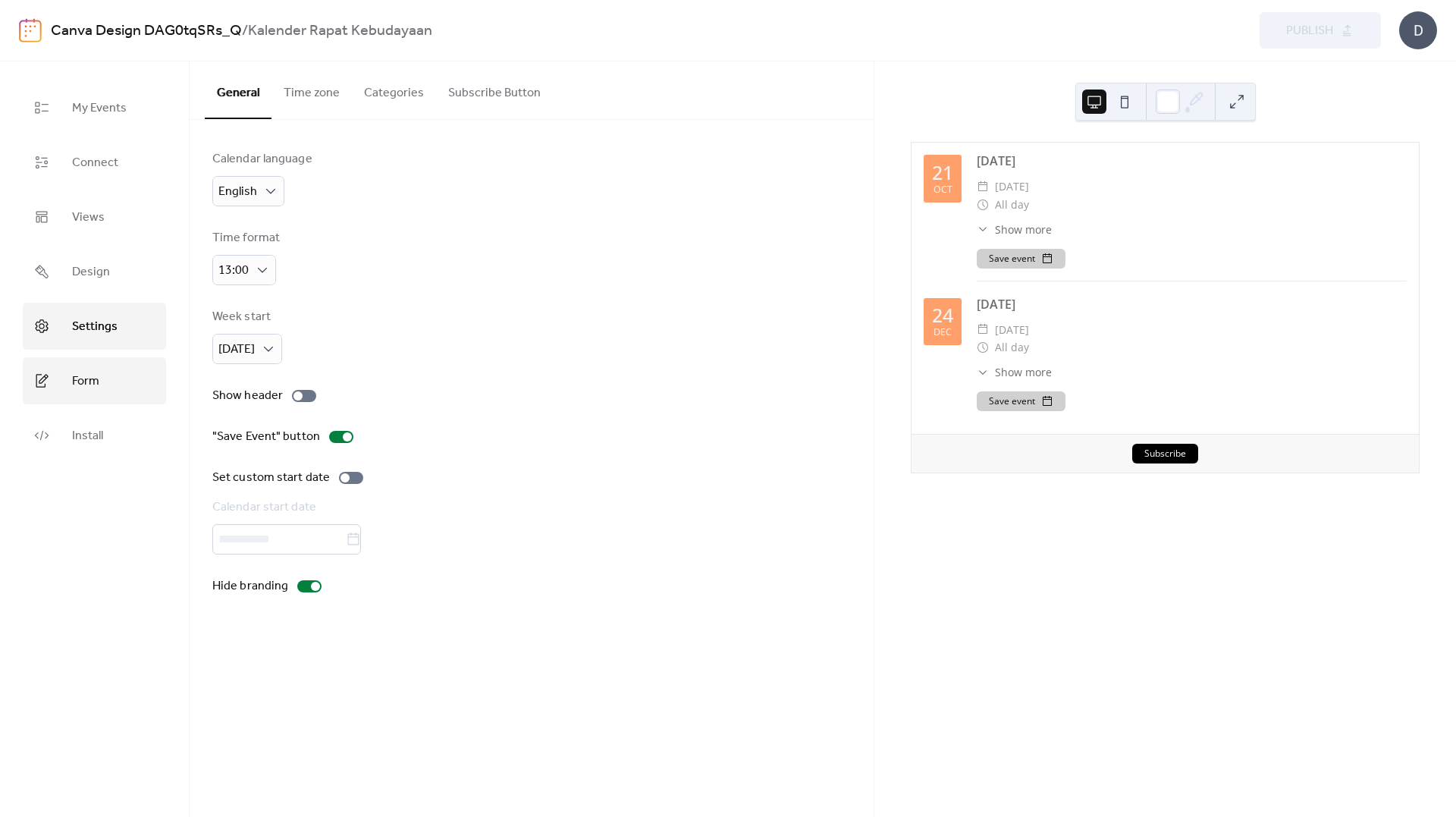
click at [99, 376] on link "Form" at bounding box center [93, 380] width 143 height 47
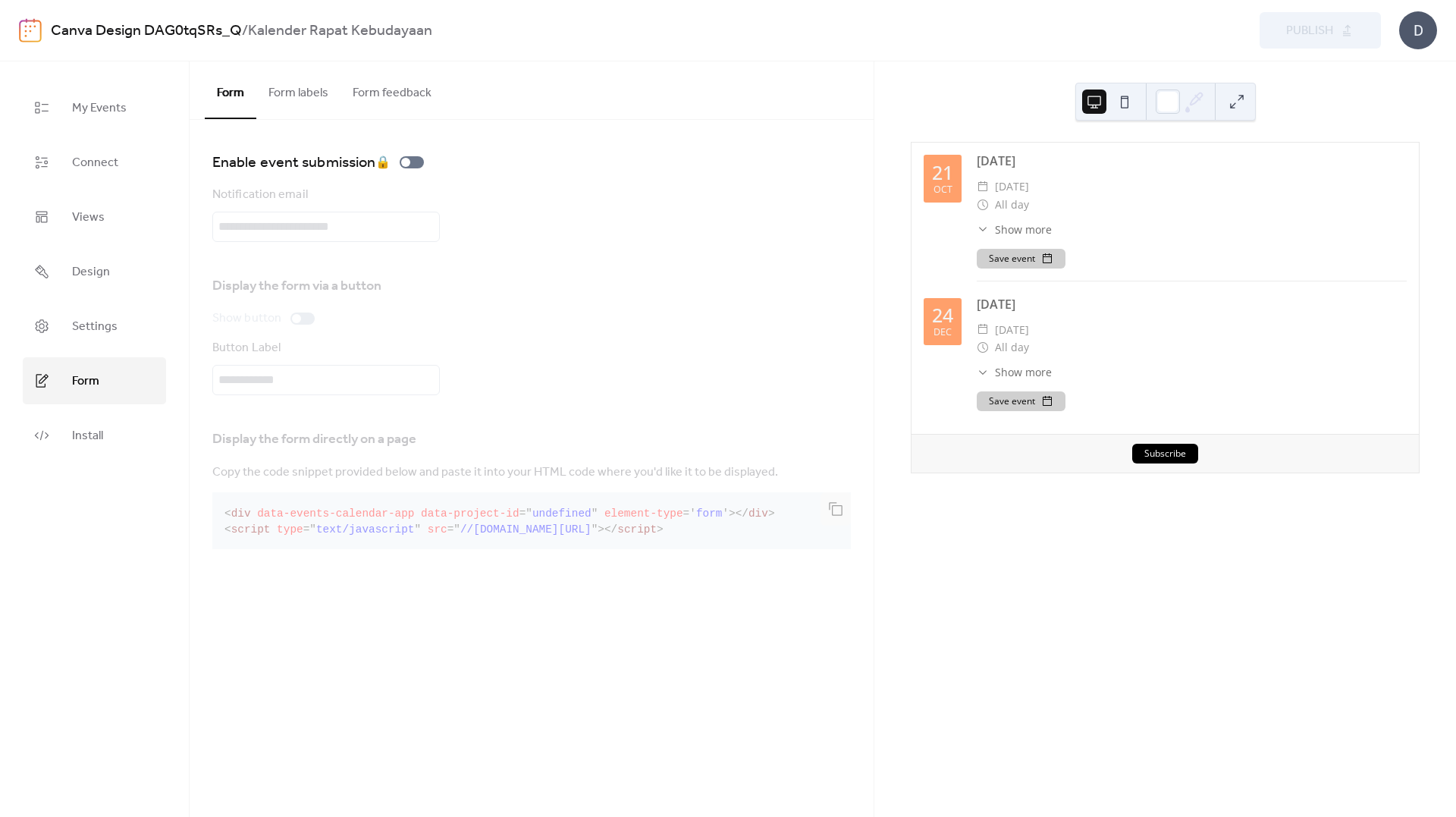
click at [105, 297] on ul "My Events Connect Views Design Settings Form Install" at bounding box center [93, 271] width 143 height 375
click at [107, 284] on link "Design" at bounding box center [93, 271] width 143 height 47
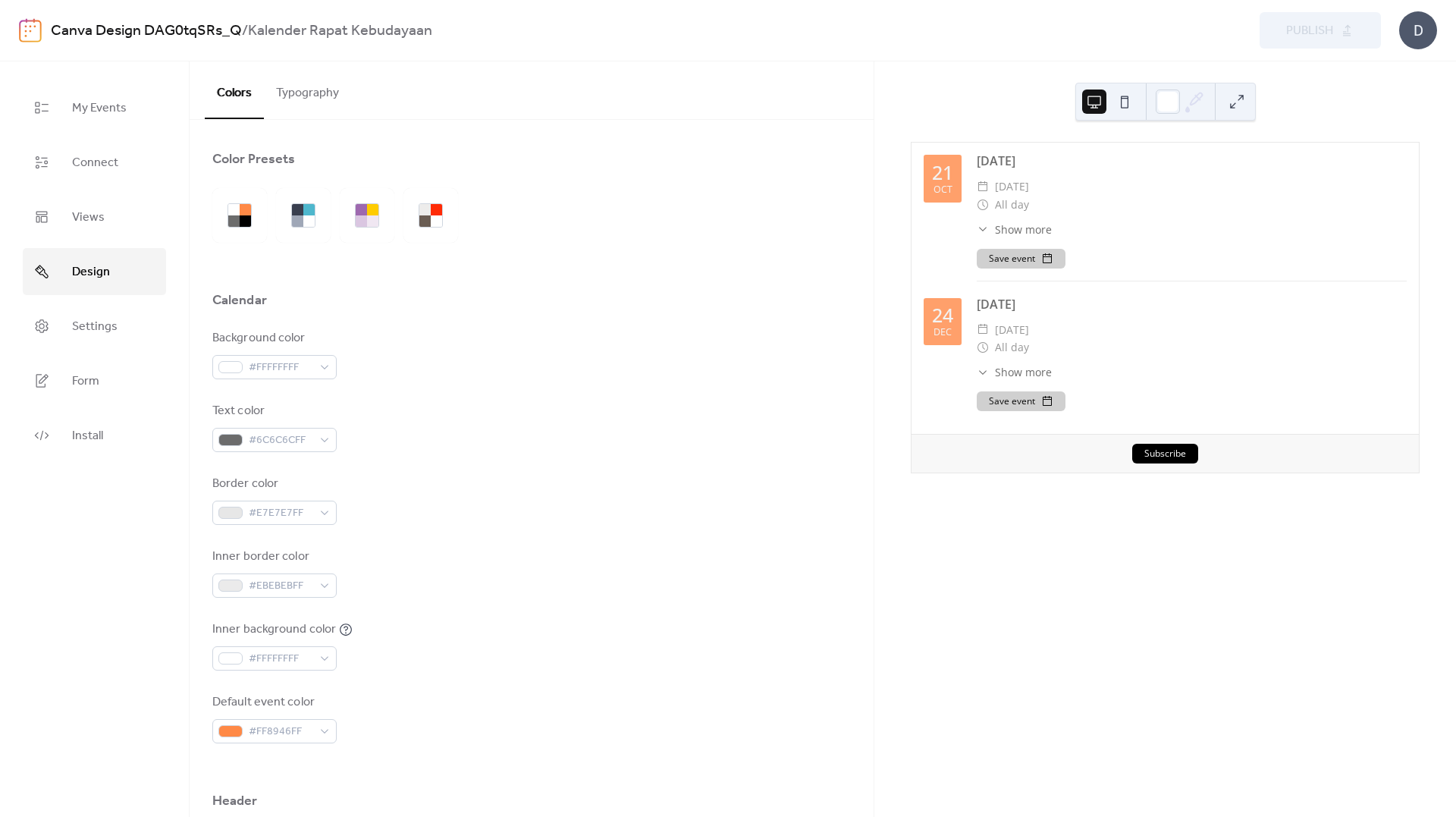
click at [1031, 209] on div "​ All day" at bounding box center [1192, 204] width 430 height 18
click at [63, 219] on link "Views" at bounding box center [93, 217] width 143 height 47
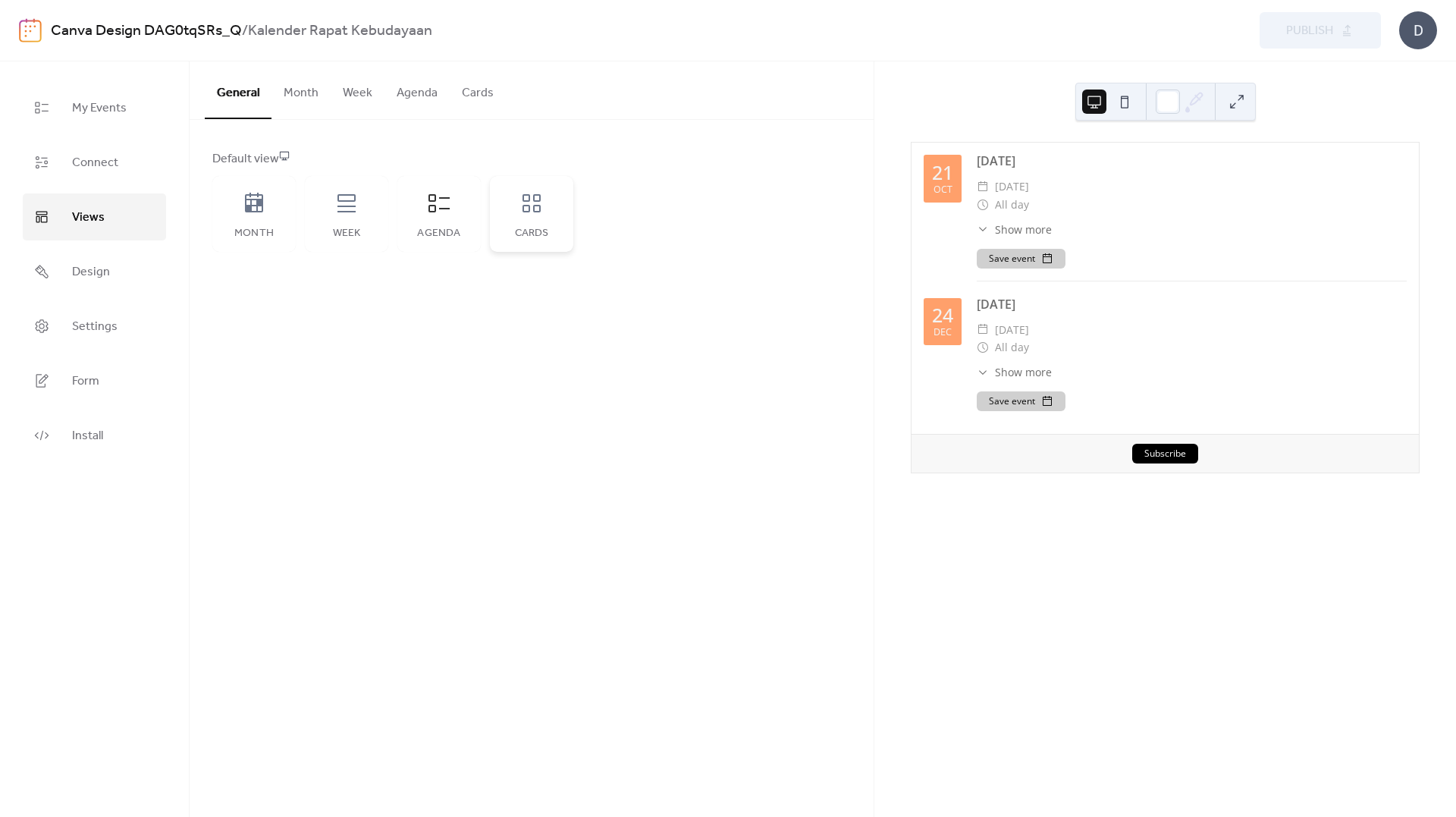
click at [520, 230] on div "Cards" at bounding box center [531, 233] width 53 height 12
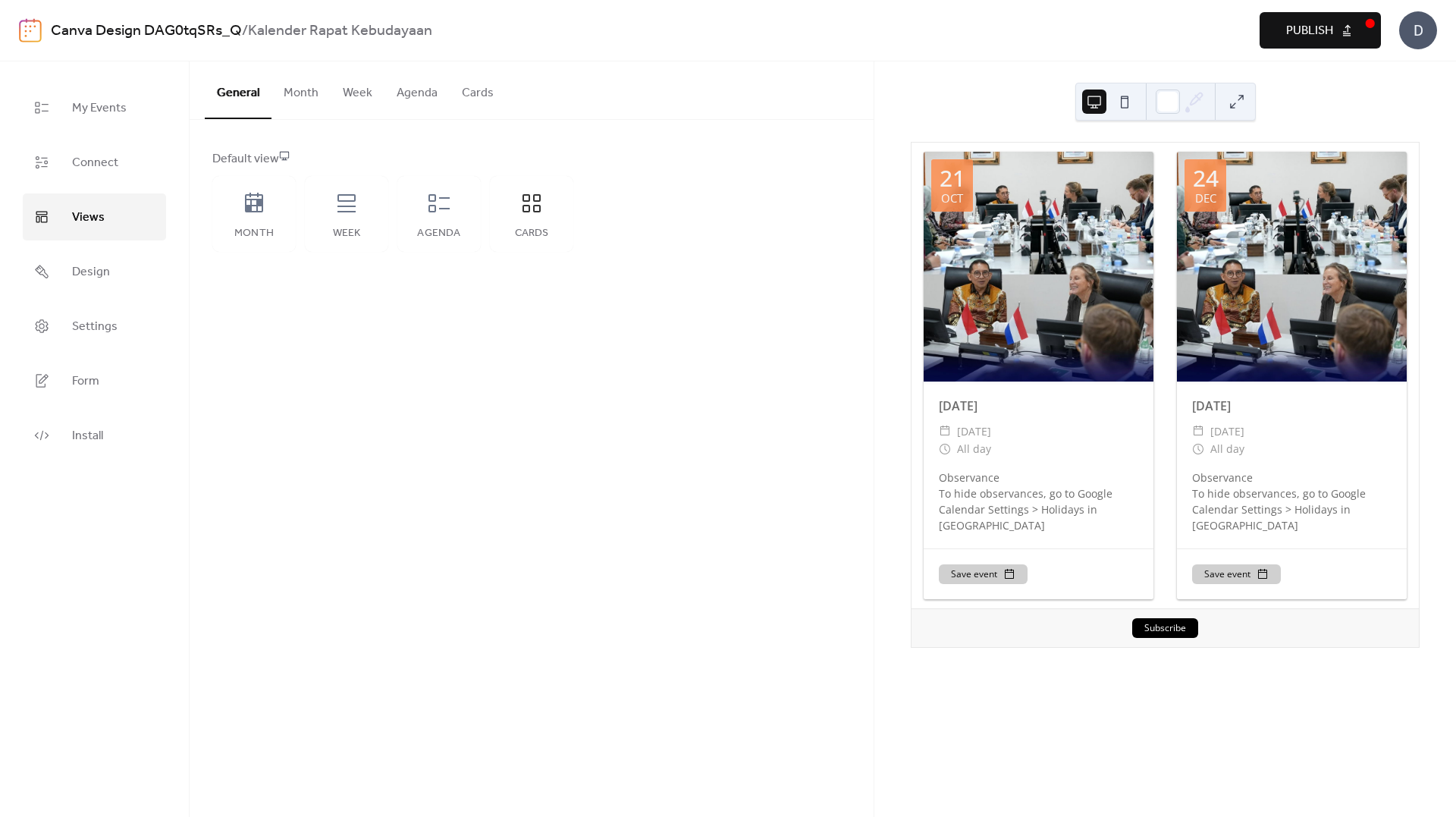
click at [1294, 37] on span "Publish" at bounding box center [1309, 31] width 47 height 18
click at [105, 276] on span "Design" at bounding box center [91, 272] width 38 height 24
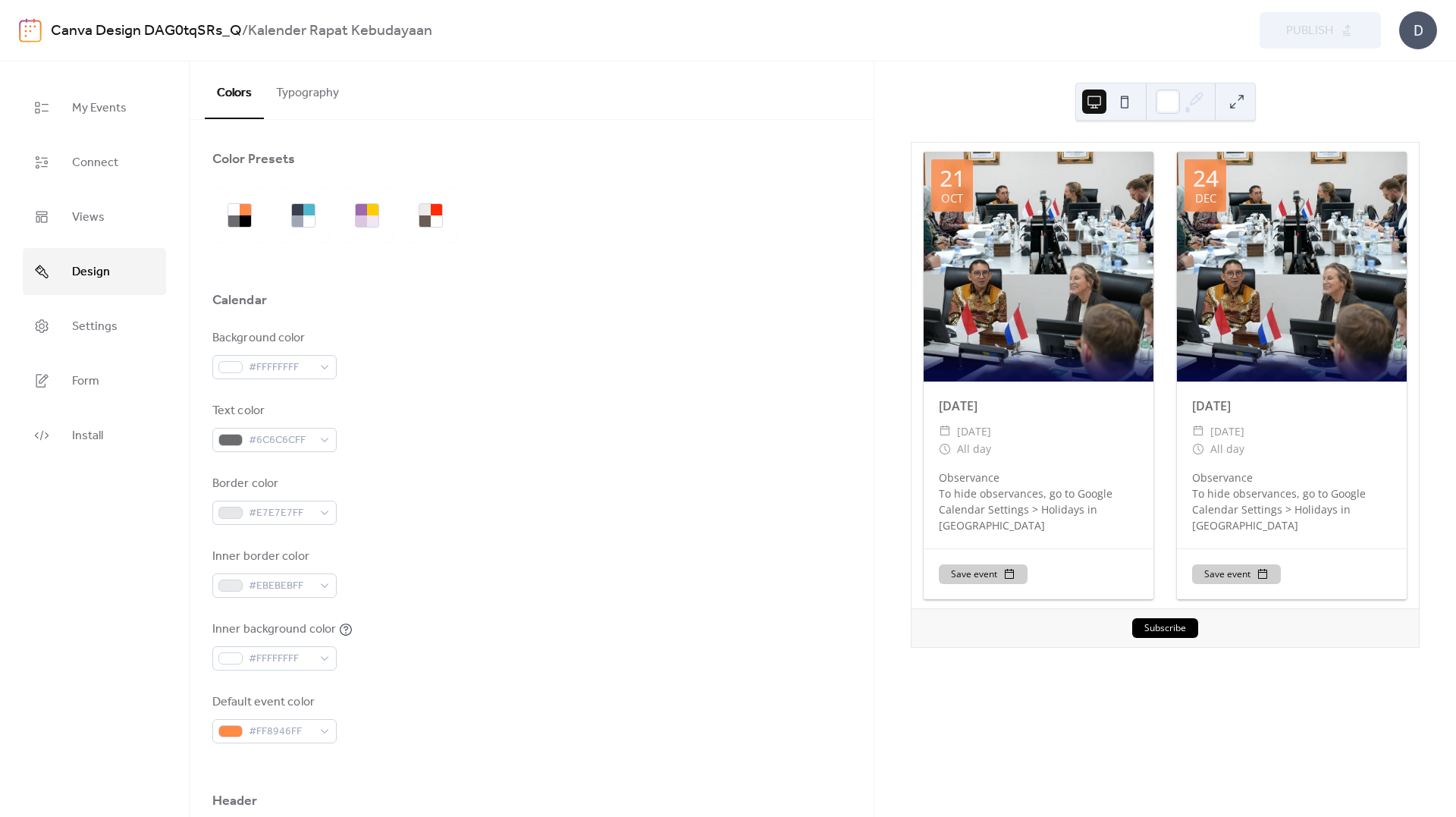
click at [276, 99] on button "Typography" at bounding box center [307, 90] width 87 height 56
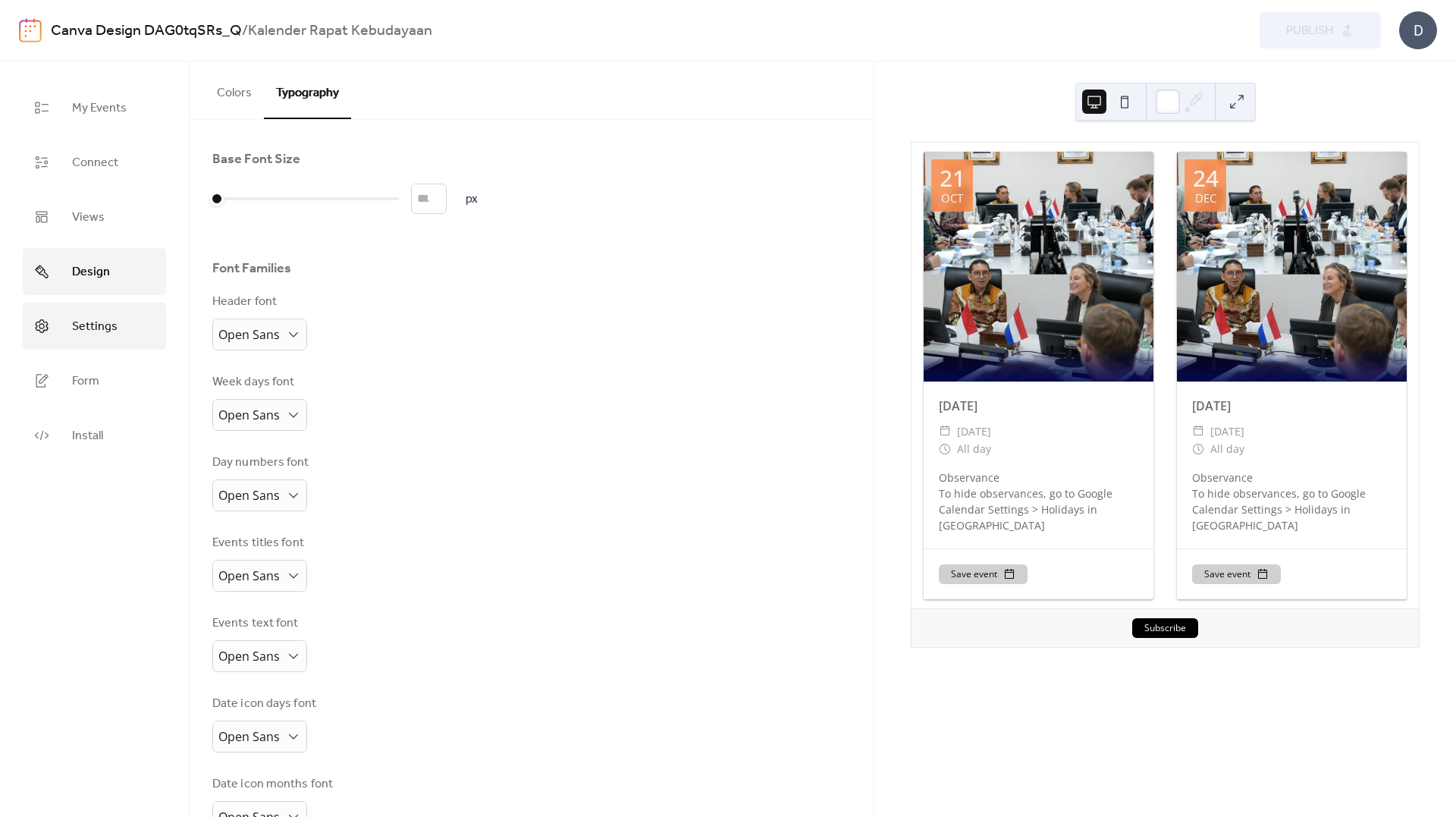
click at [115, 327] on span "Settings" at bounding box center [94, 327] width 46 height 24
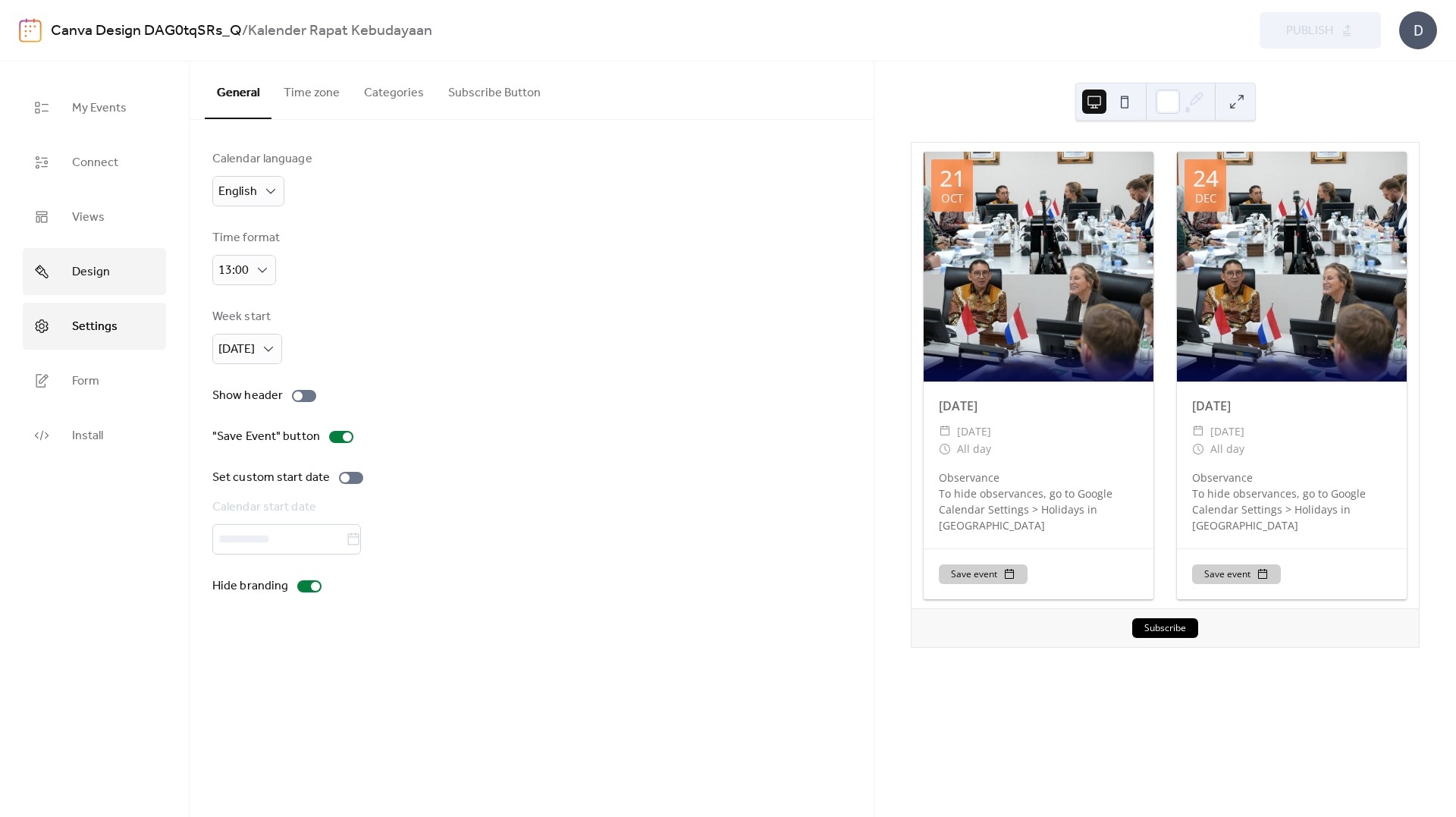
click at [143, 280] on link "Design" at bounding box center [93, 271] width 143 height 47
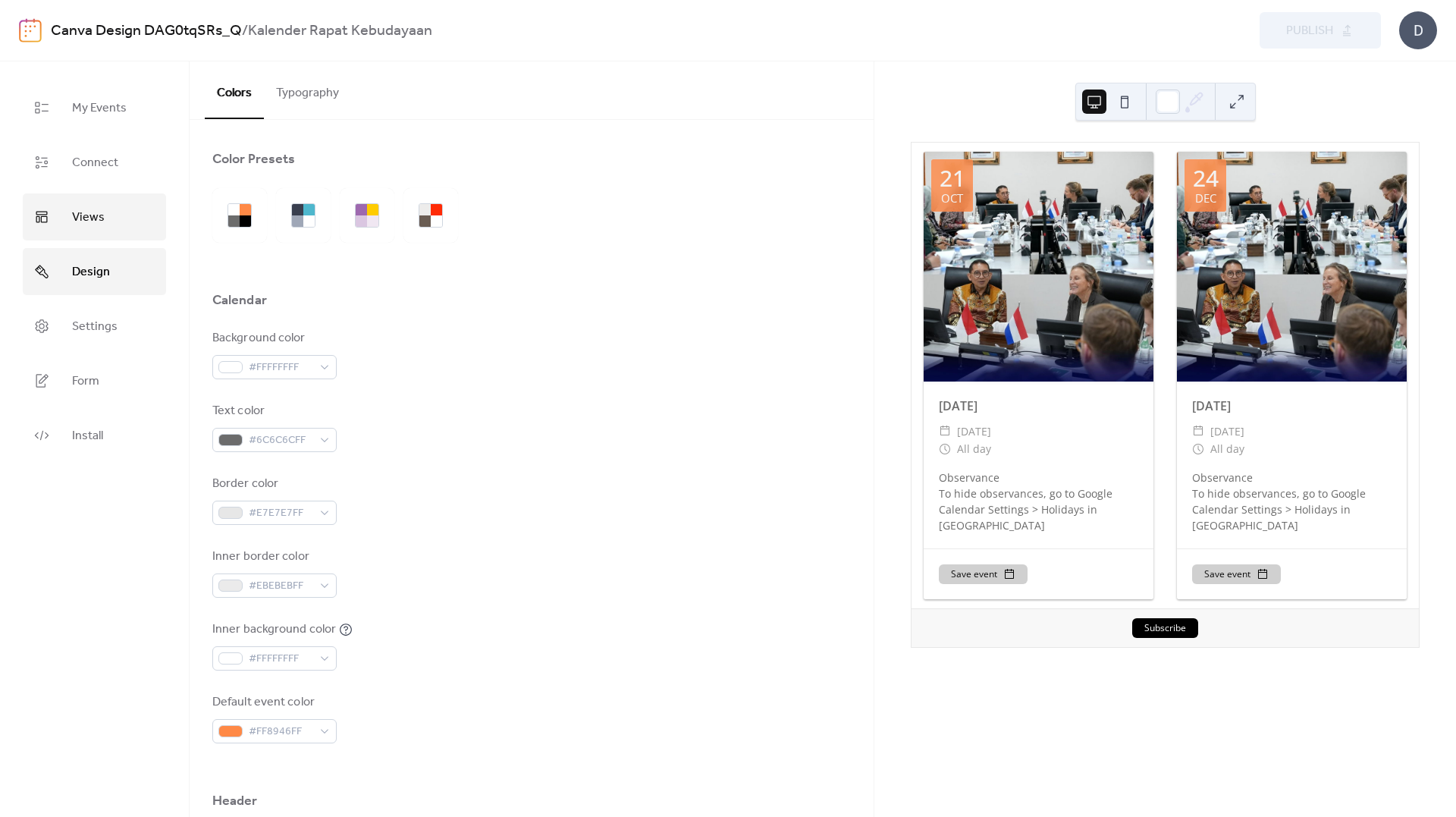
click at [131, 219] on link "Views" at bounding box center [93, 217] width 143 height 47
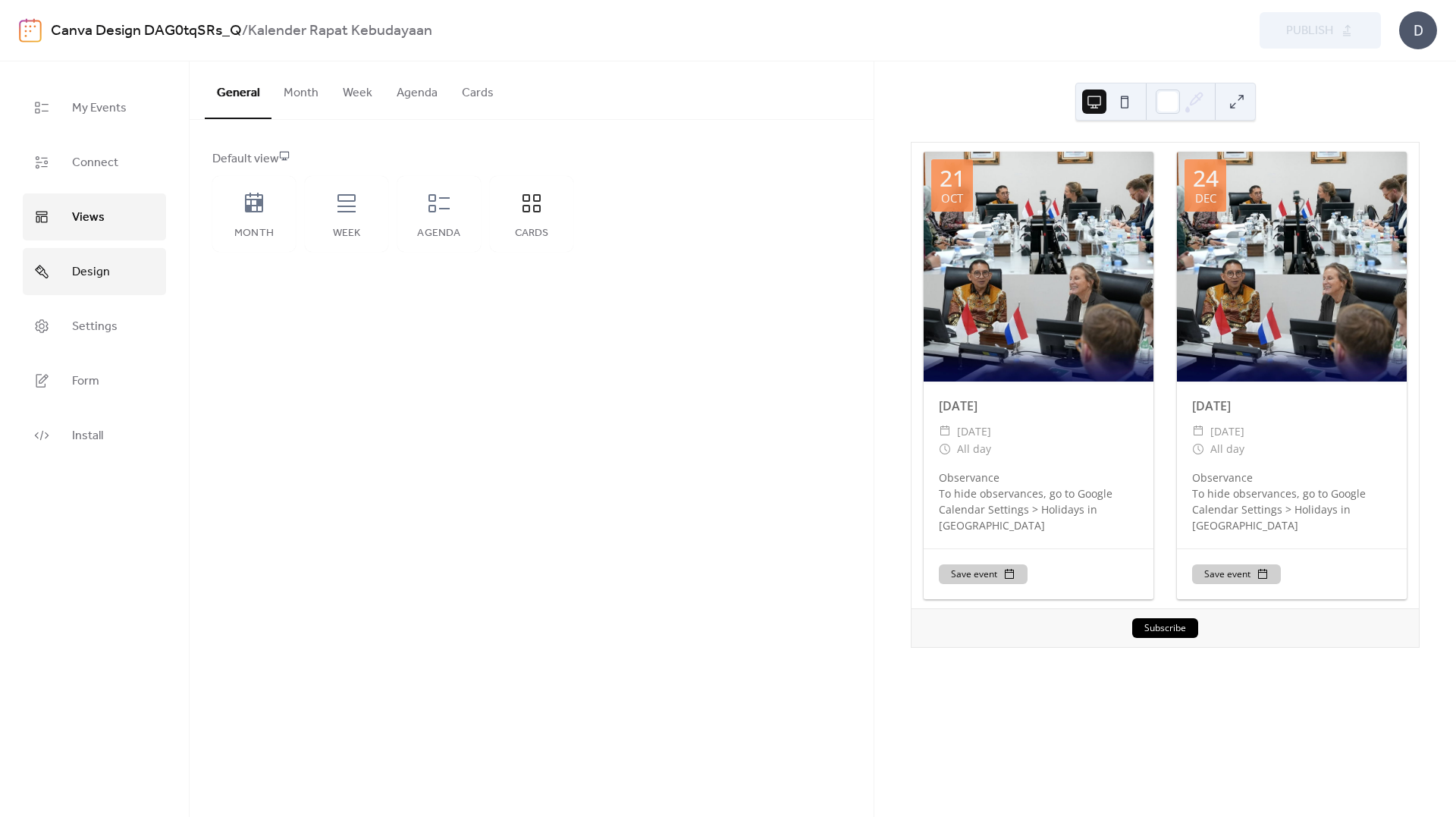
click at [138, 267] on link "Design" at bounding box center [93, 271] width 143 height 47
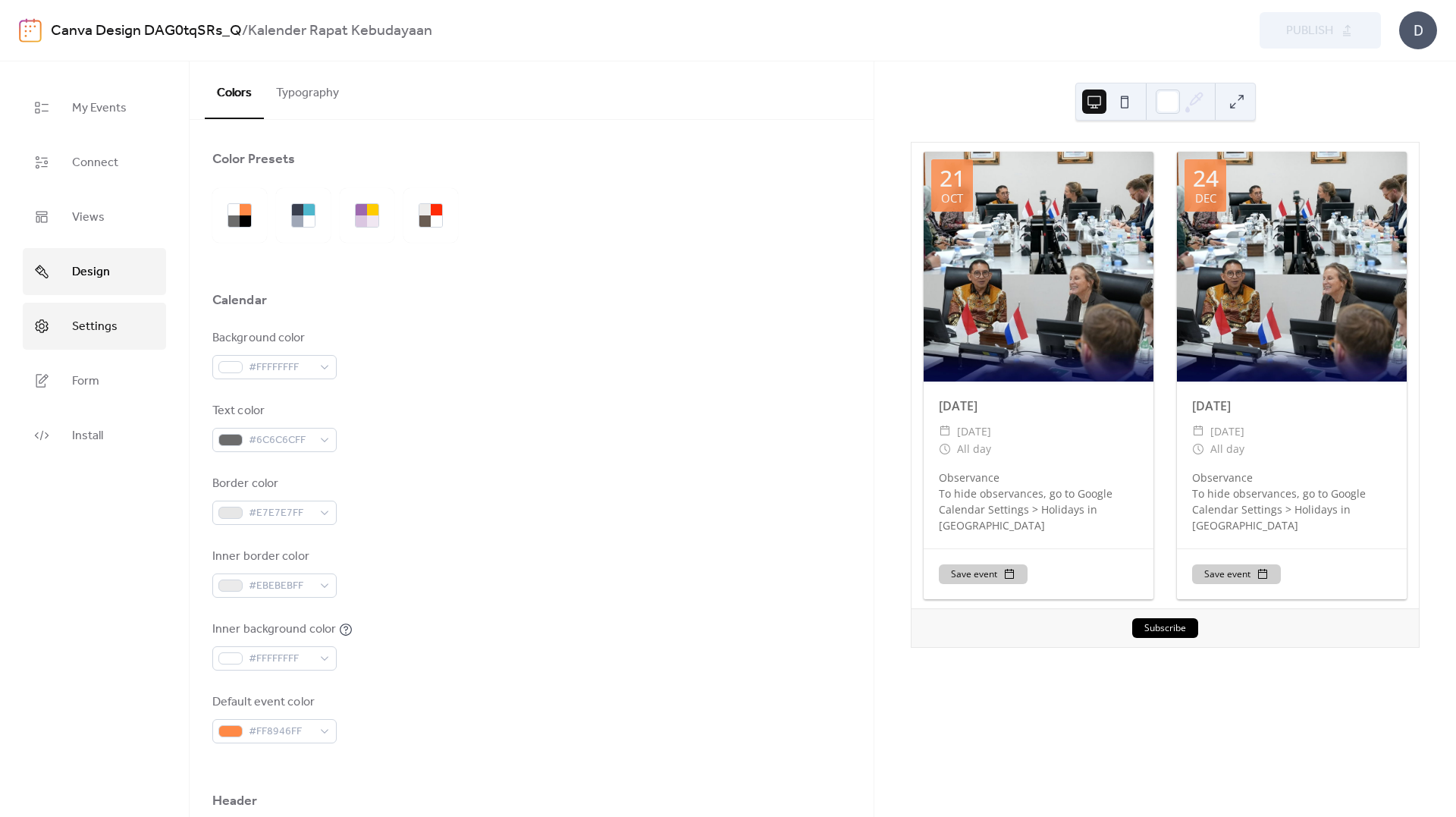
click at [127, 316] on link "Settings" at bounding box center [93, 326] width 143 height 47
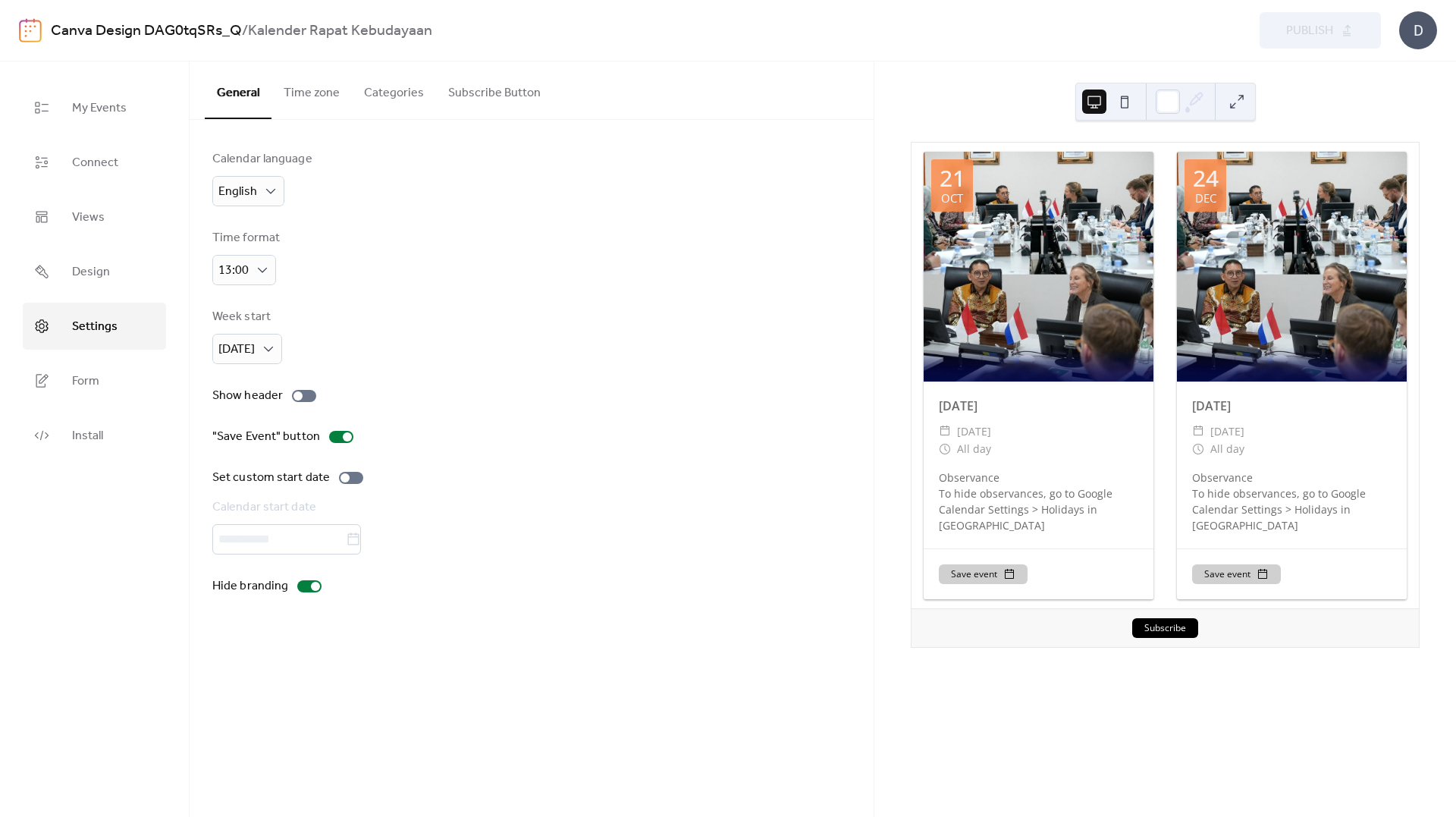
click at [369, 93] on button "Categories" at bounding box center [393, 90] width 84 height 56
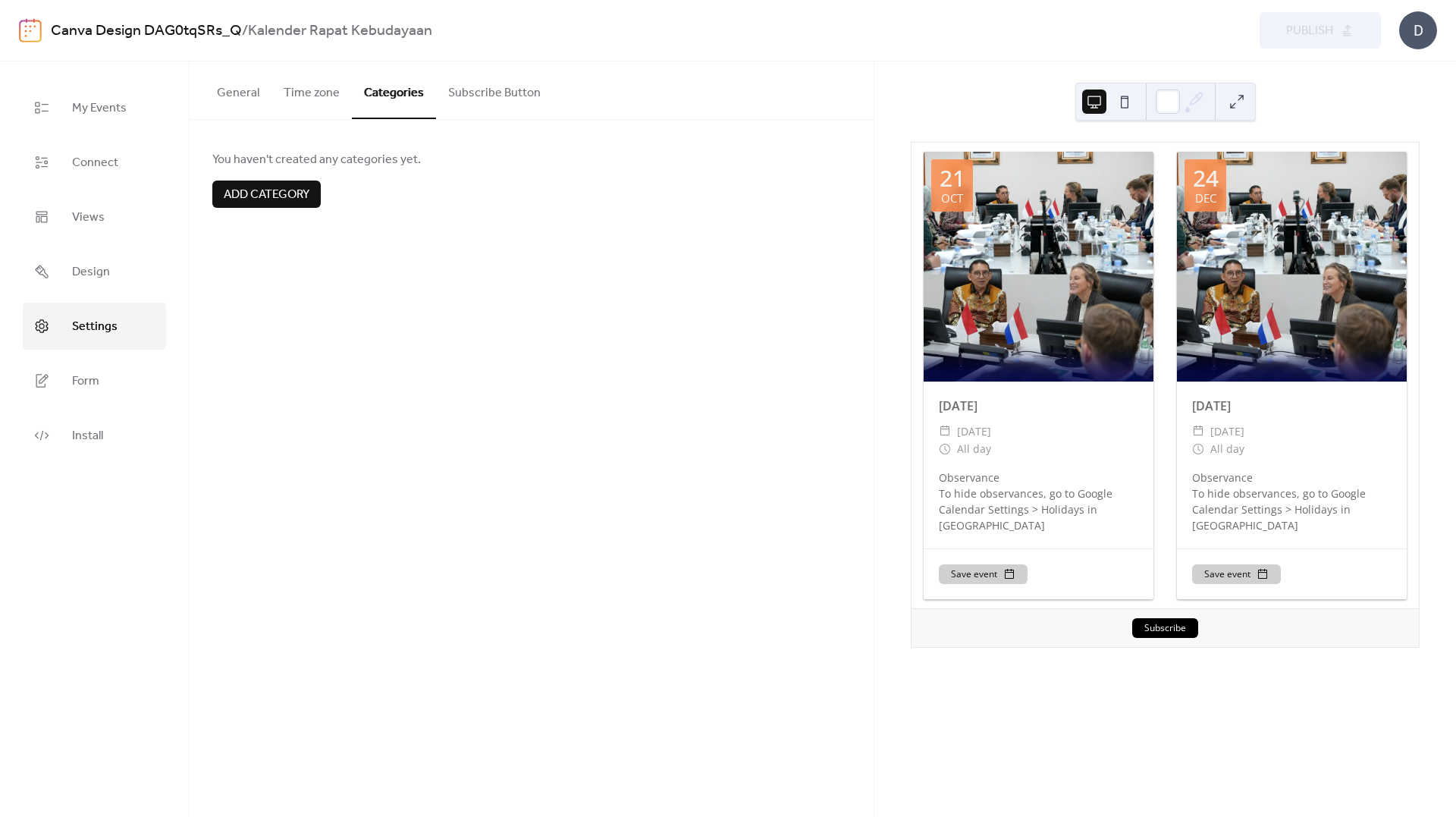
click at [450, 97] on button "Subscribe Button" at bounding box center [494, 90] width 117 height 56
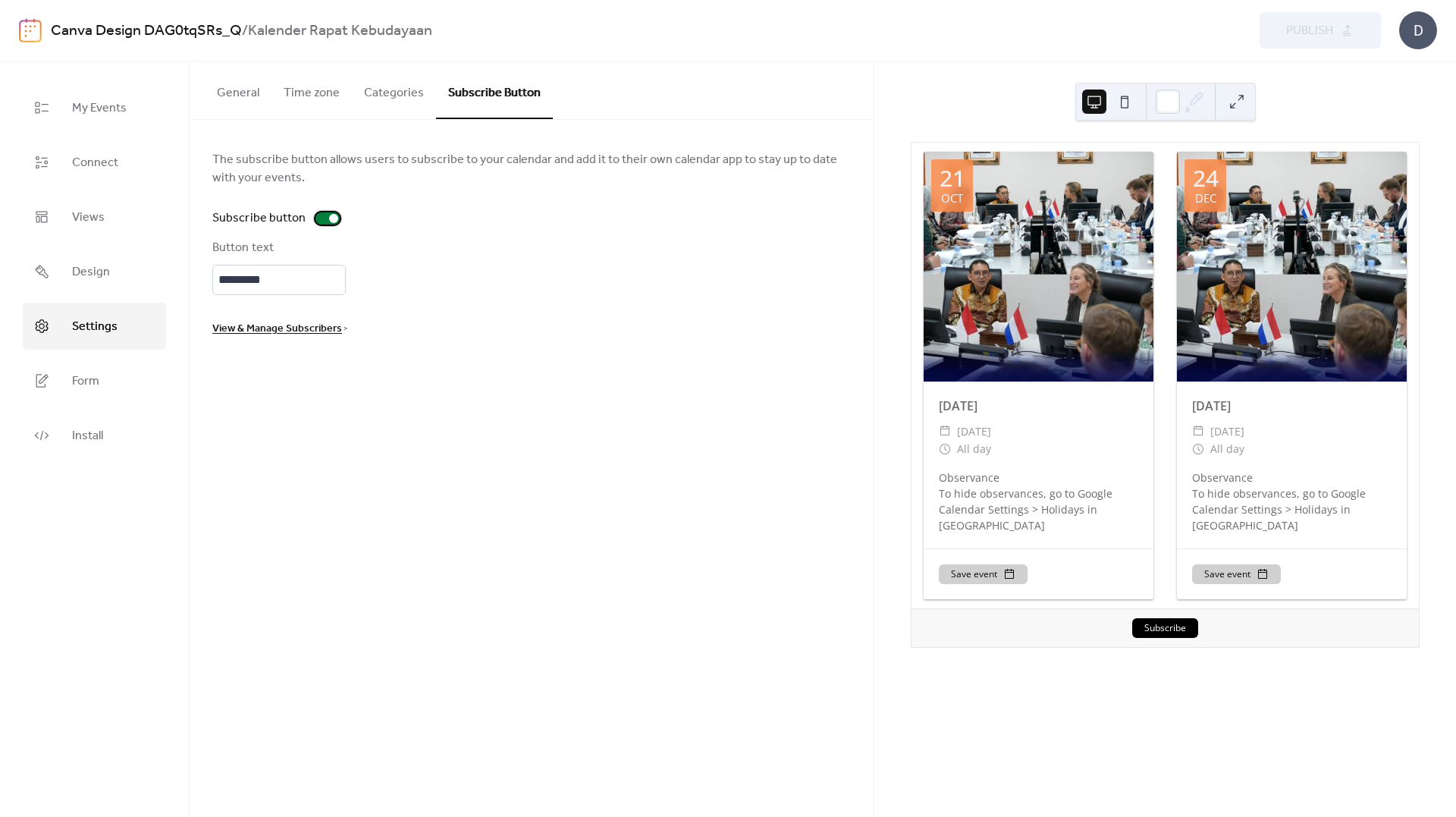
click at [326, 213] on div at bounding box center [328, 218] width 24 height 12
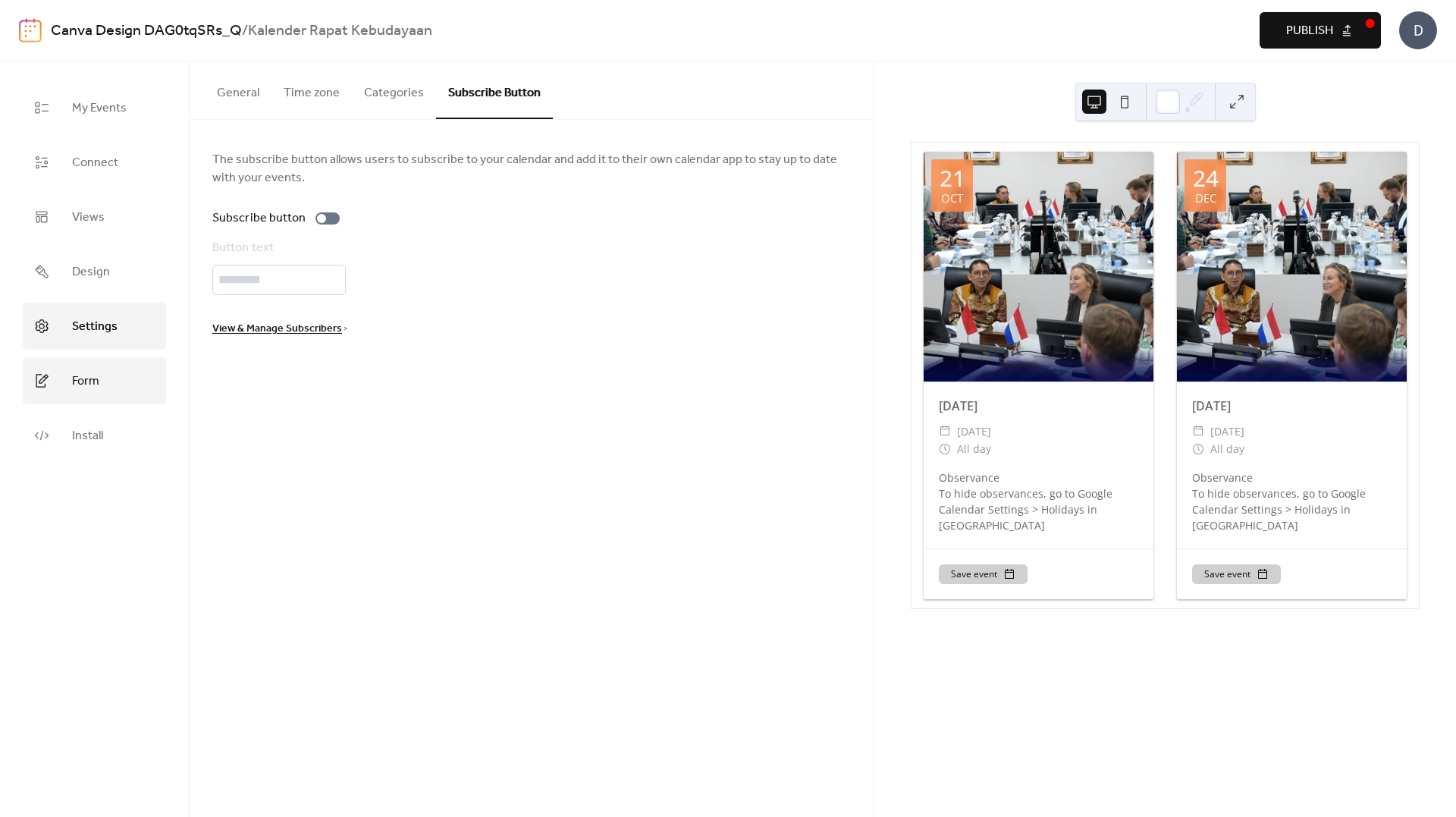
click at [115, 370] on link "Form" at bounding box center [93, 380] width 143 height 47
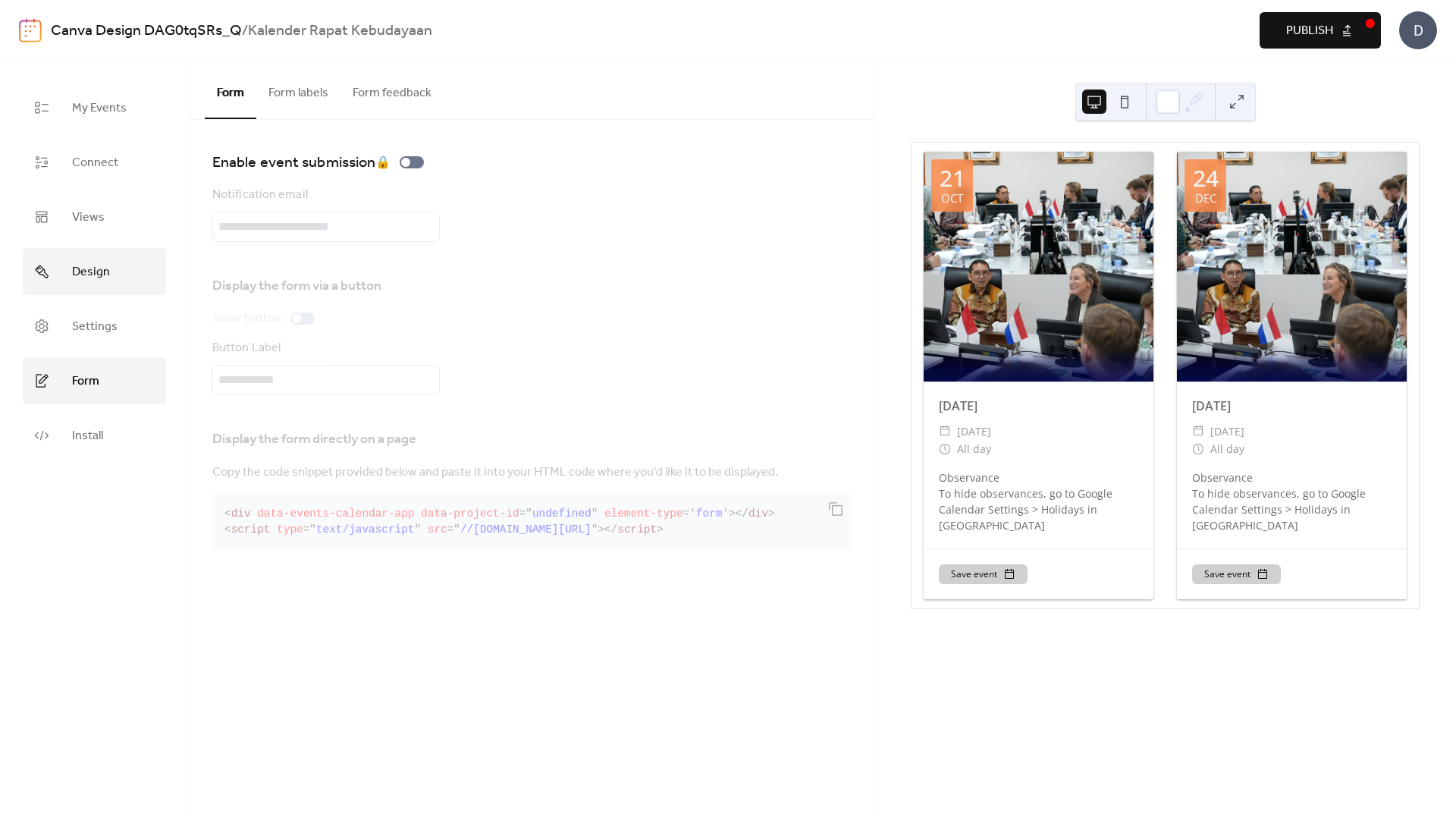
click at [105, 276] on span "Design" at bounding box center [91, 272] width 38 height 24
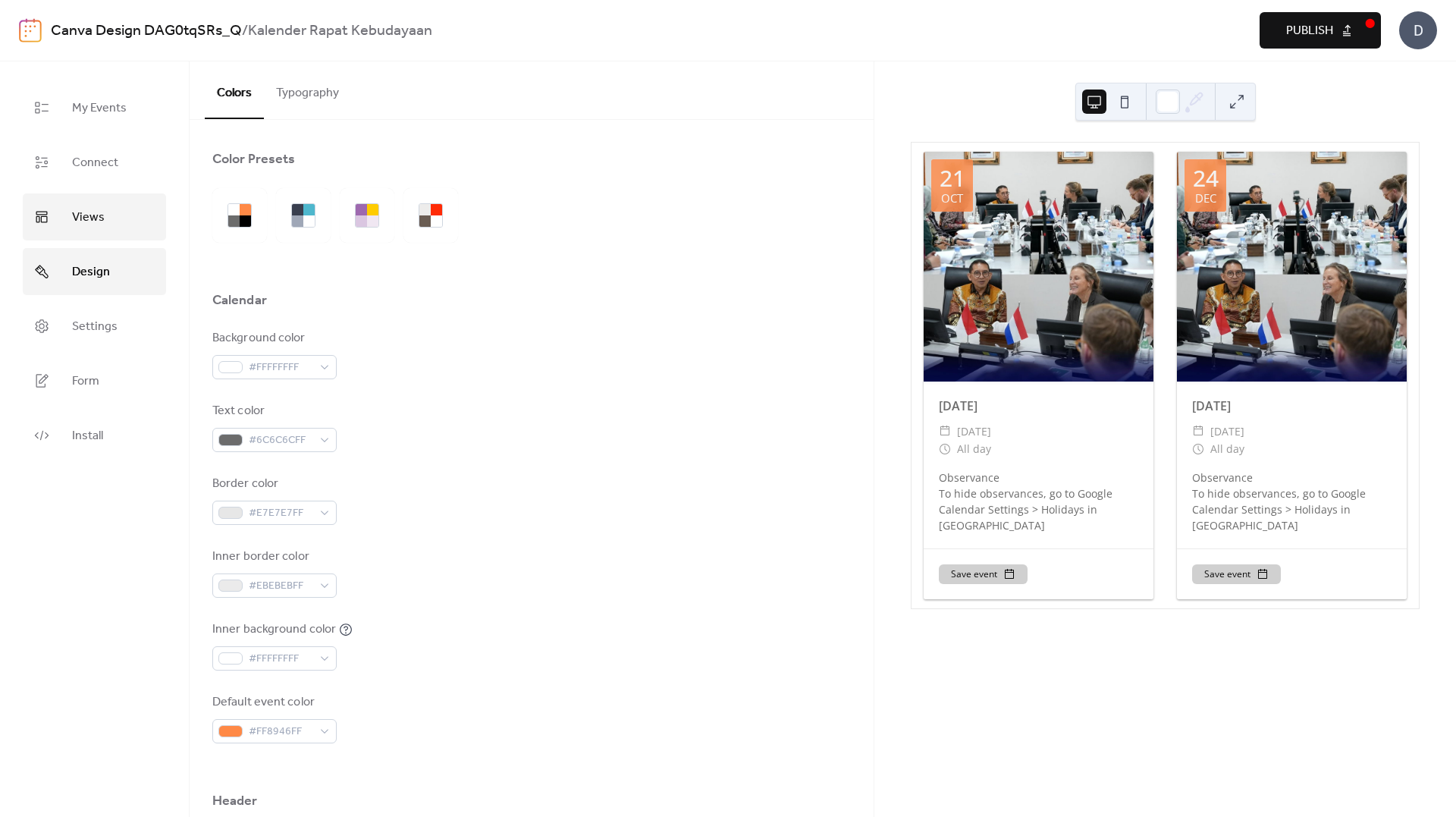
click at [96, 227] on span "Views" at bounding box center [88, 218] width 33 height 24
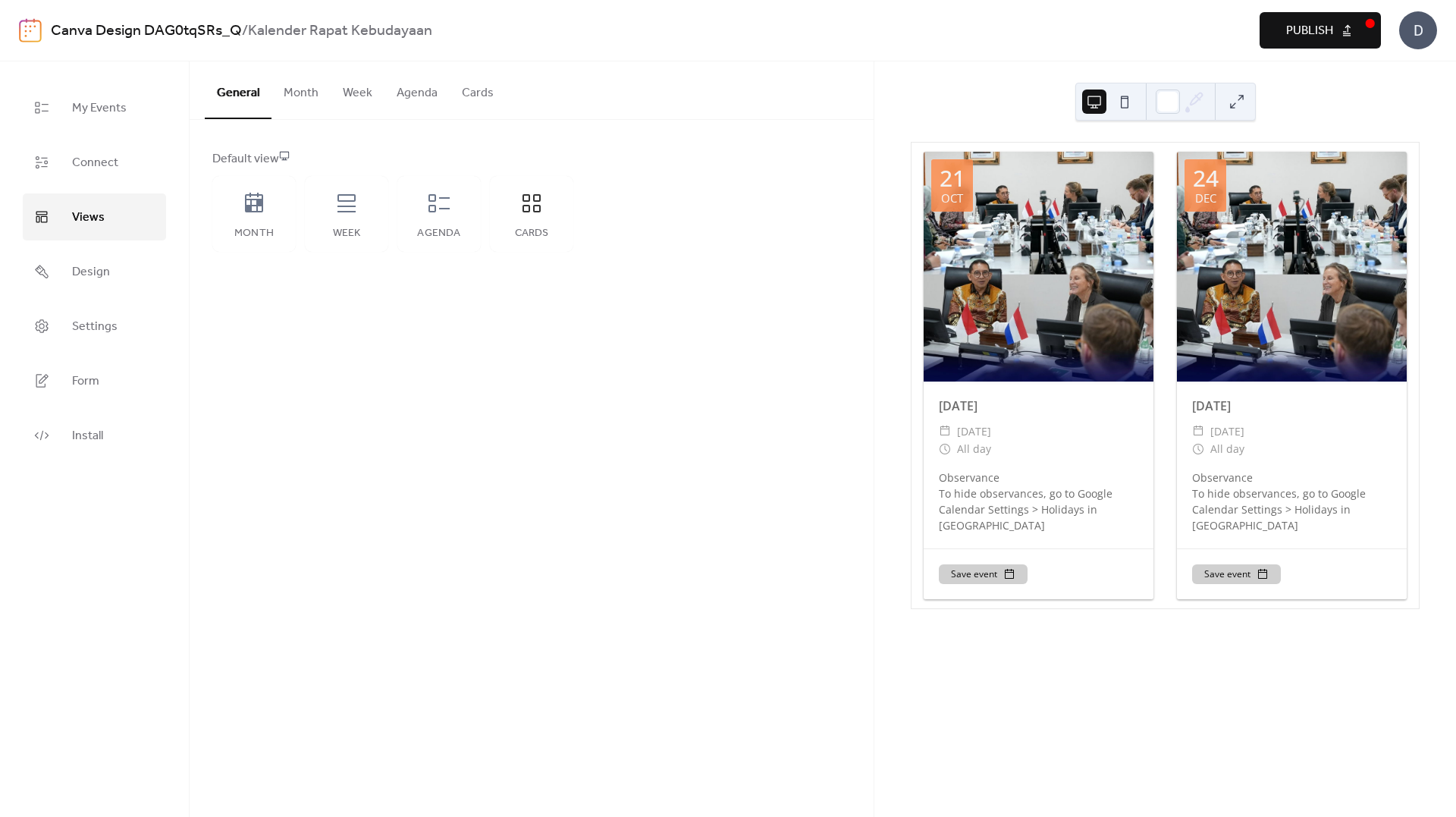
click at [477, 104] on button "Cards" at bounding box center [478, 90] width 56 height 56
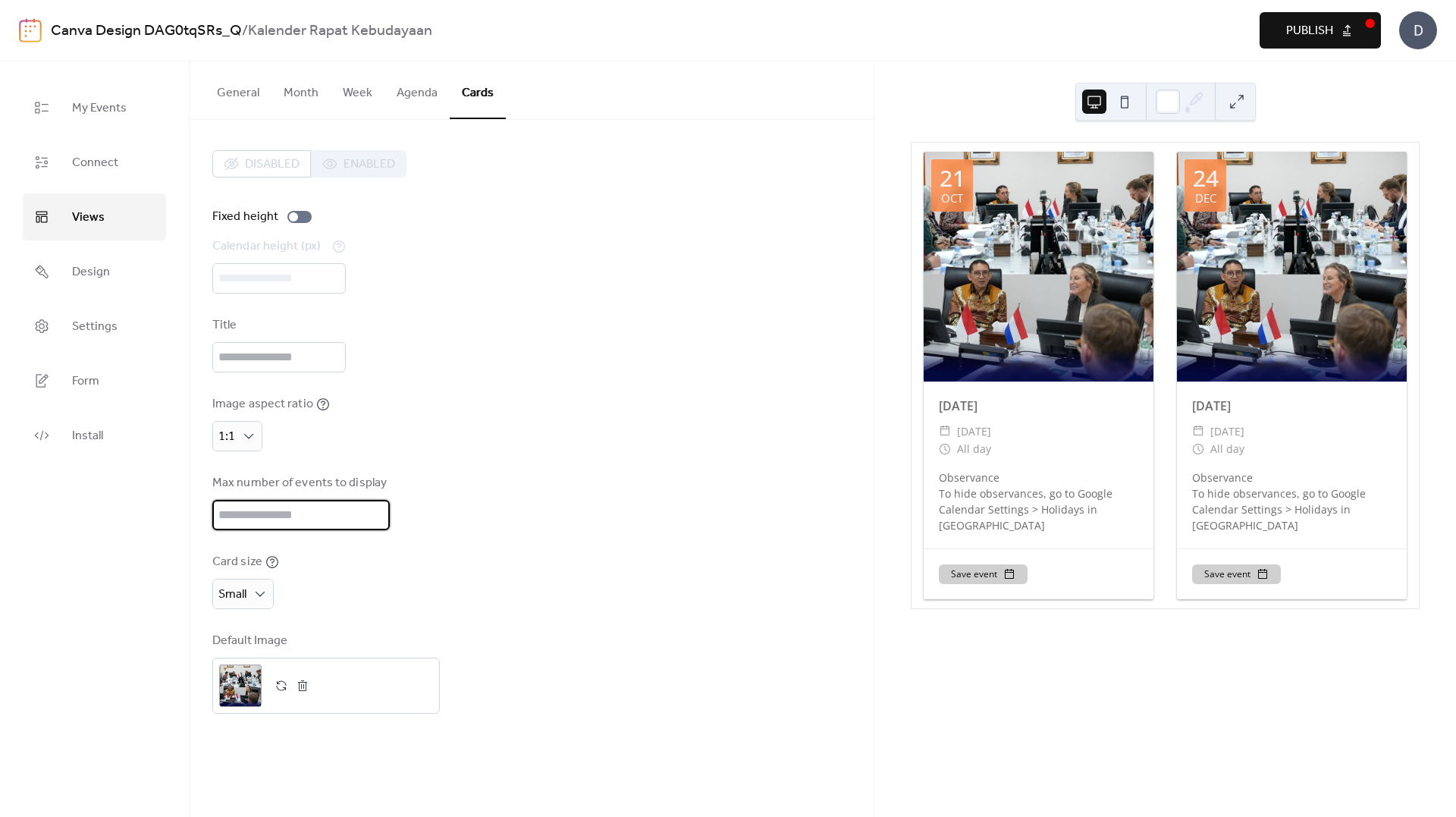
drag, startPoint x: 264, startPoint y: 521, endPoint x: 184, endPoint y: 534, distance: 81.0
click at [184, 534] on div "My Events Connect Views Design Settings Form Install Views General Month Week A…" at bounding box center [728, 439] width 1456 height 755
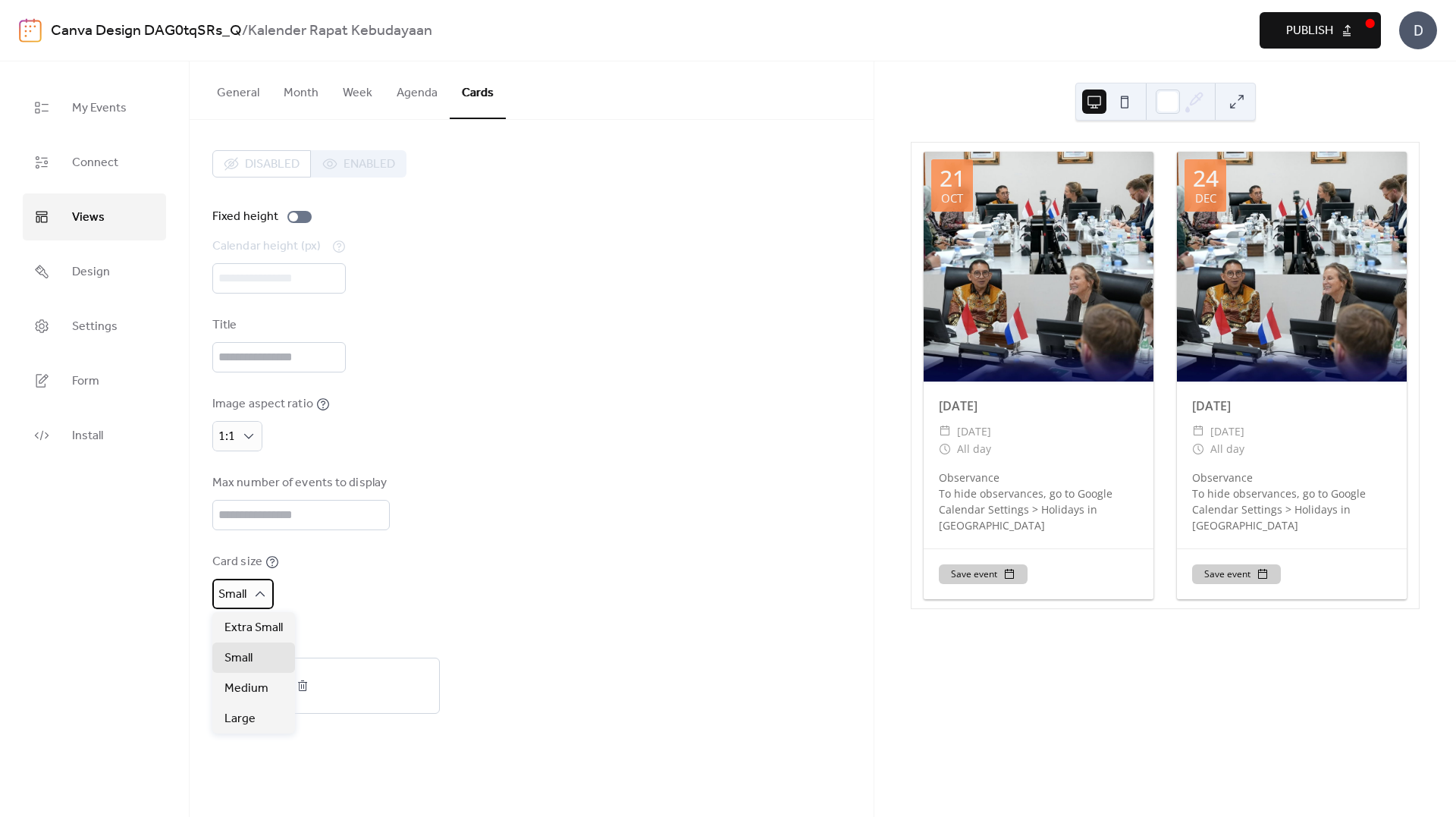
click at [256, 602] on div "Small" at bounding box center [243, 594] width 62 height 30
click at [246, 692] on span "Medium" at bounding box center [246, 688] width 44 height 18
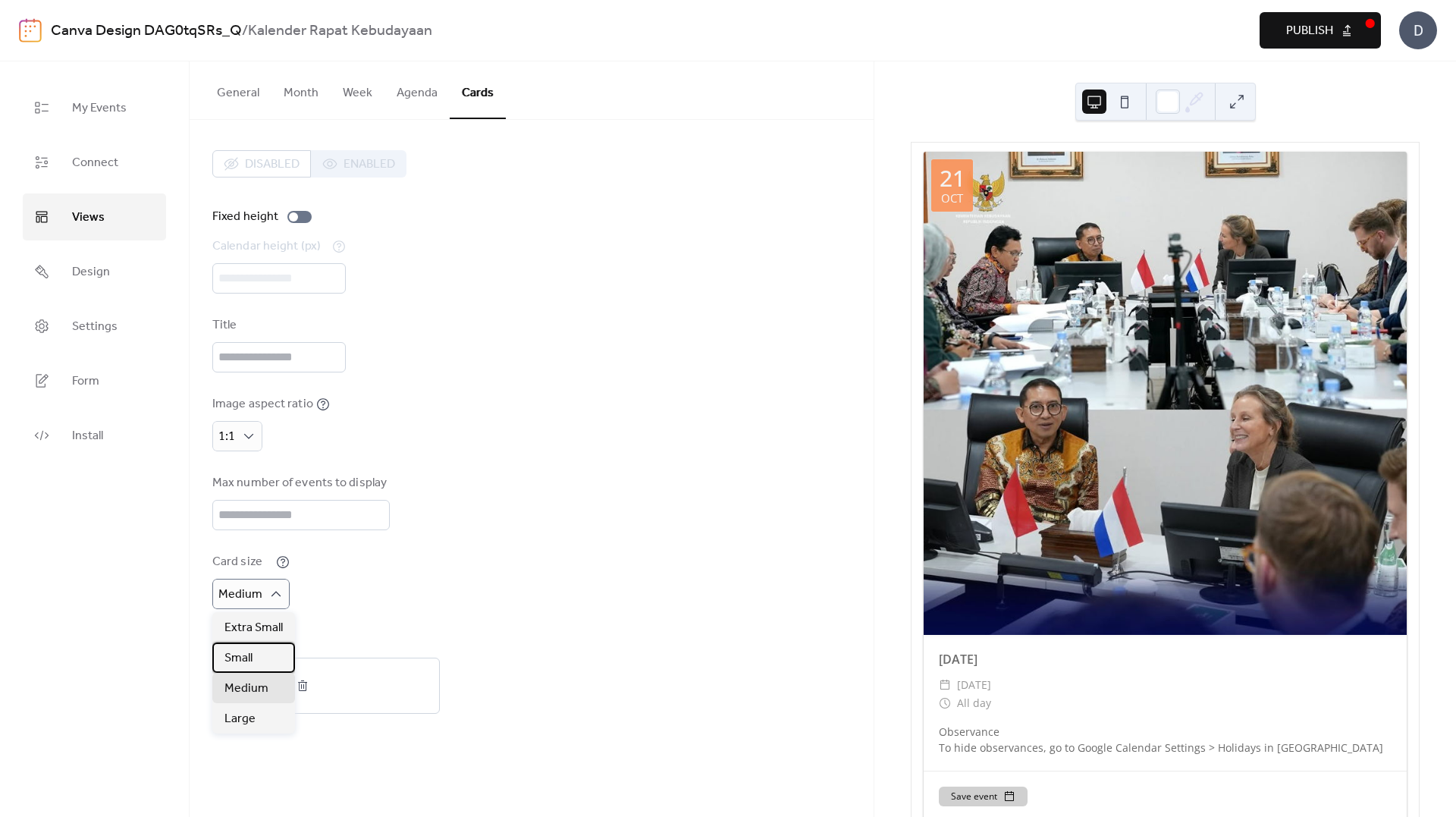
click at [262, 657] on div "Small" at bounding box center [253, 657] width 82 height 30
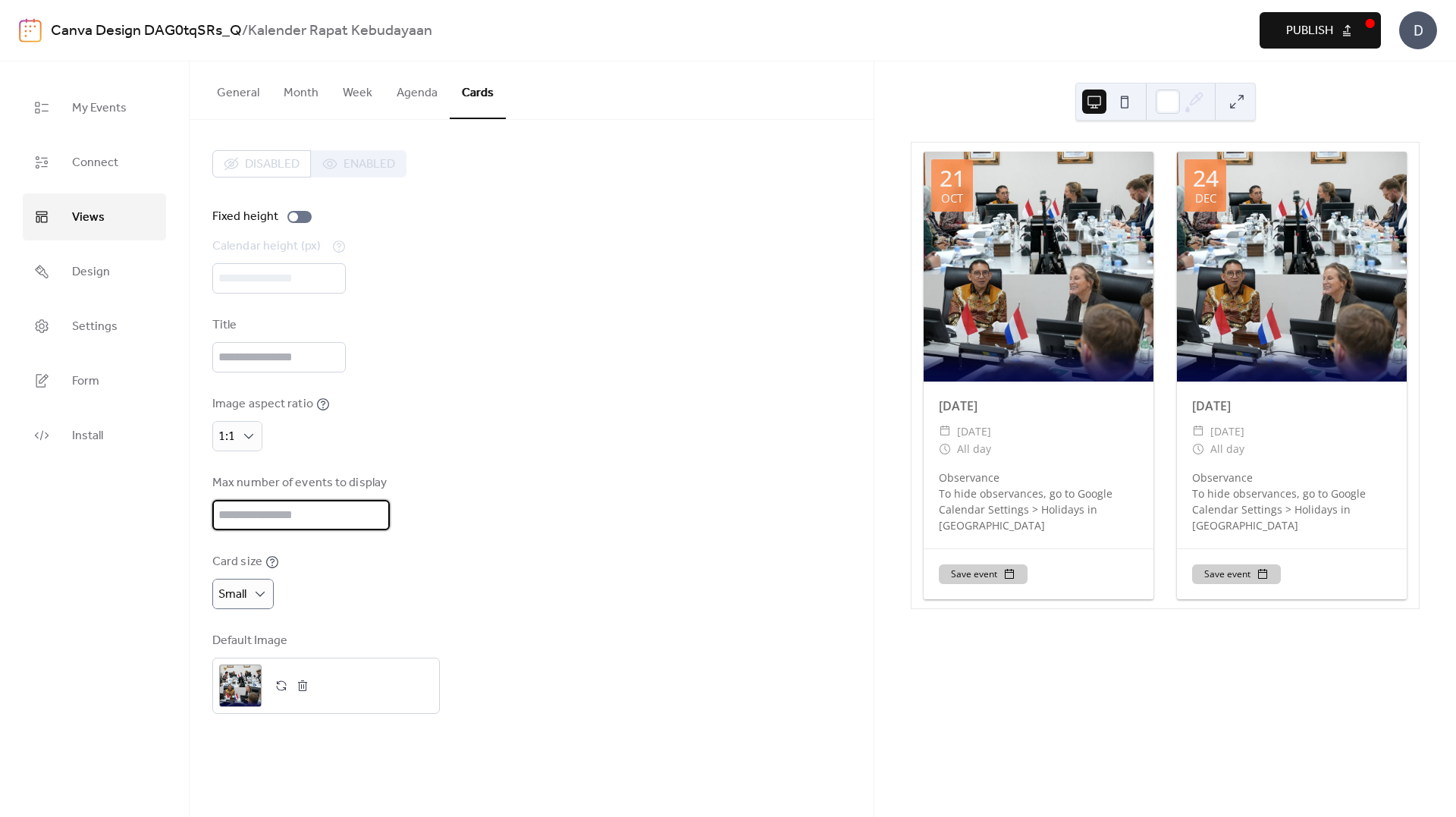
drag, startPoint x: 260, startPoint y: 521, endPoint x: 131, endPoint y: 529, distance: 129.2
click at [131, 529] on div "My Events Connect Views Design Settings Form Install Views General Month Week A…" at bounding box center [728, 439] width 1456 height 755
type input "*"
click at [603, 387] on div "Disabled Enabled Fixed height Calendar height (px) *** Title Image aspect ratio…" at bounding box center [531, 432] width 638 height 564
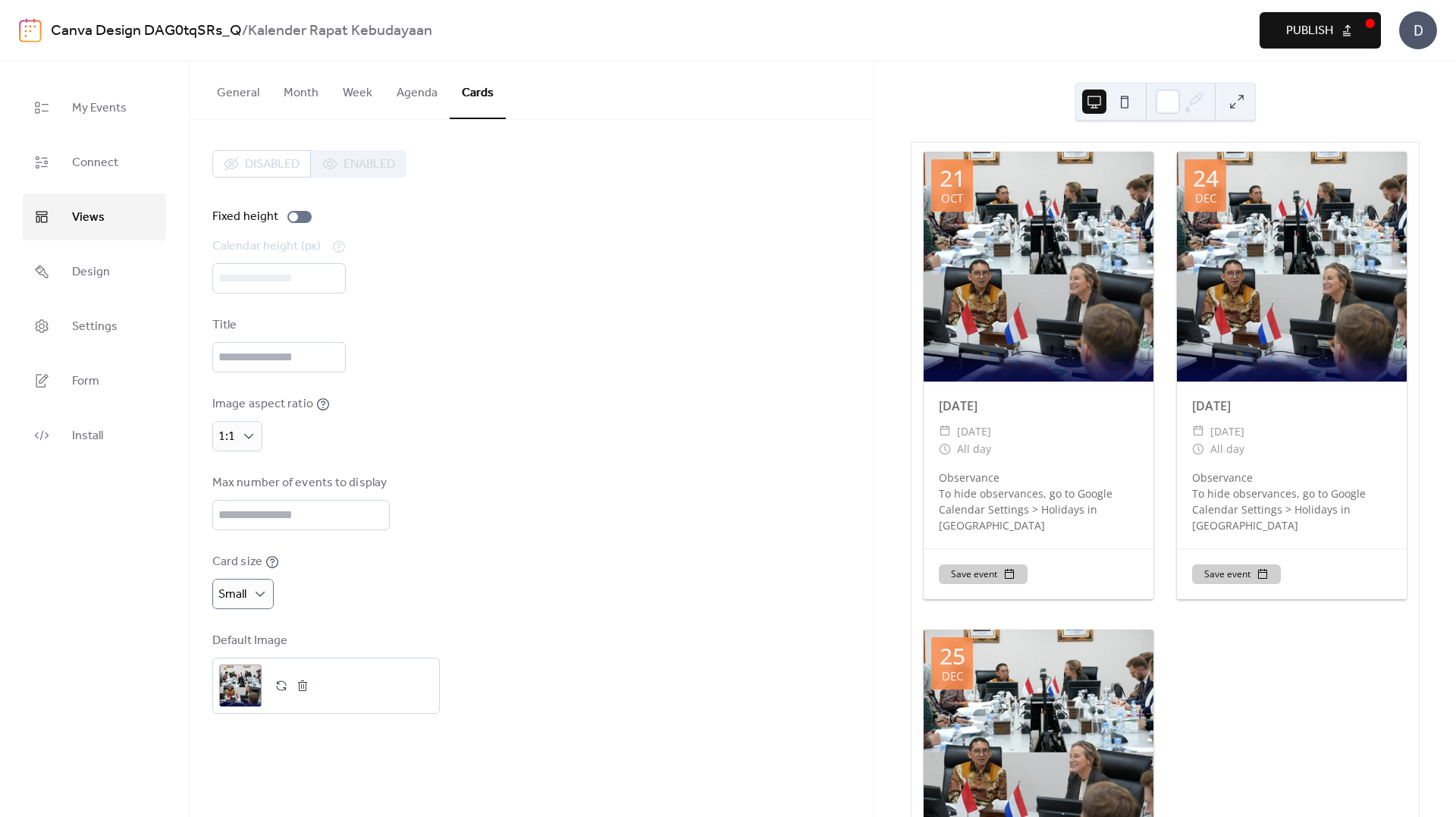
click at [1269, 38] on button "Publish" at bounding box center [1320, 30] width 121 height 36
